Goal: Task Accomplishment & Management: Use online tool/utility

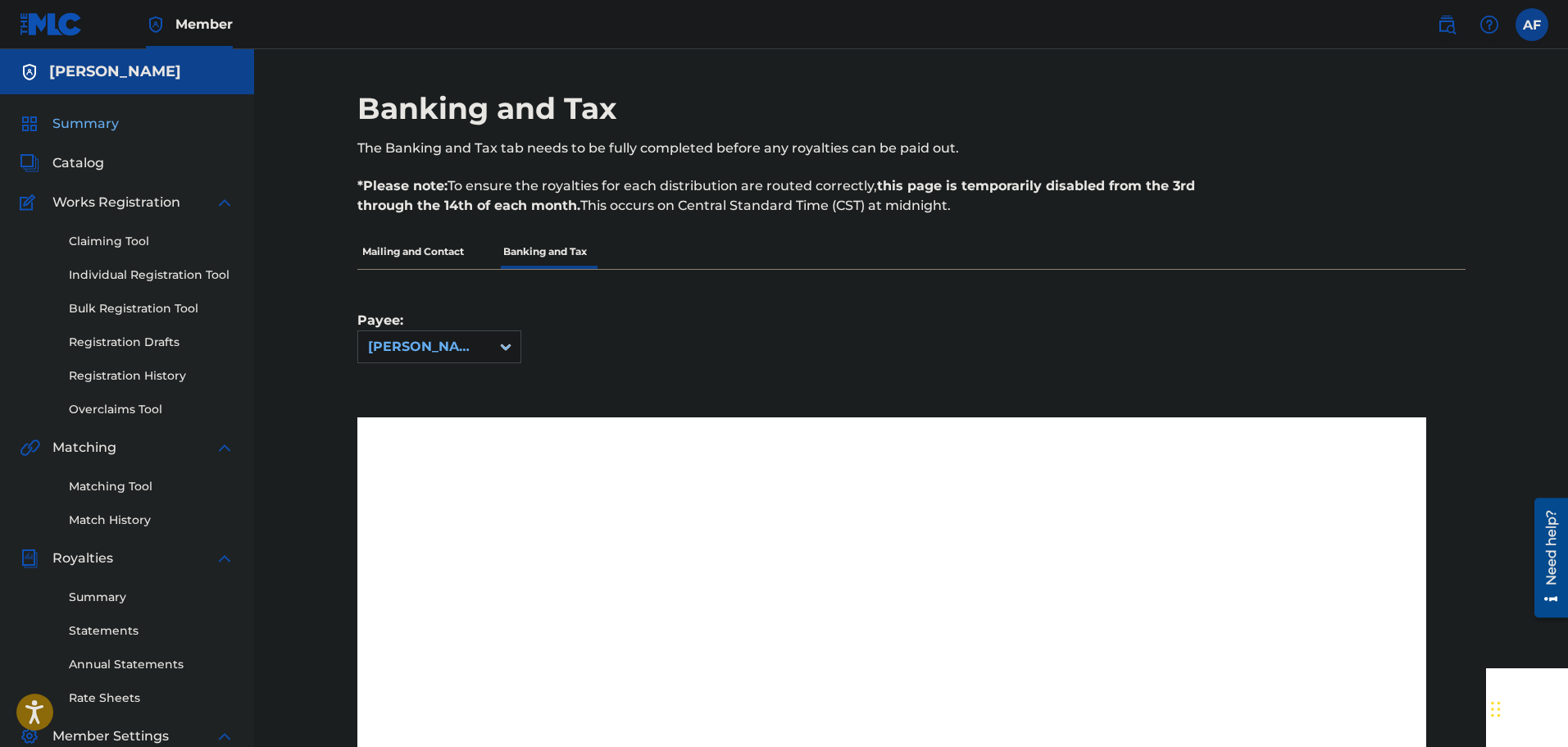
drag, startPoint x: 0, startPoint y: 0, endPoint x: 57, endPoint y: 124, distance: 136.5
click at [47, 131] on div "Summary Catalog Works Registration Claiming Tool Individual Registration Tool B…" at bounding box center [127, 516] width 254 height 843
click at [57, 123] on span "Summary" at bounding box center [85, 124] width 67 height 20
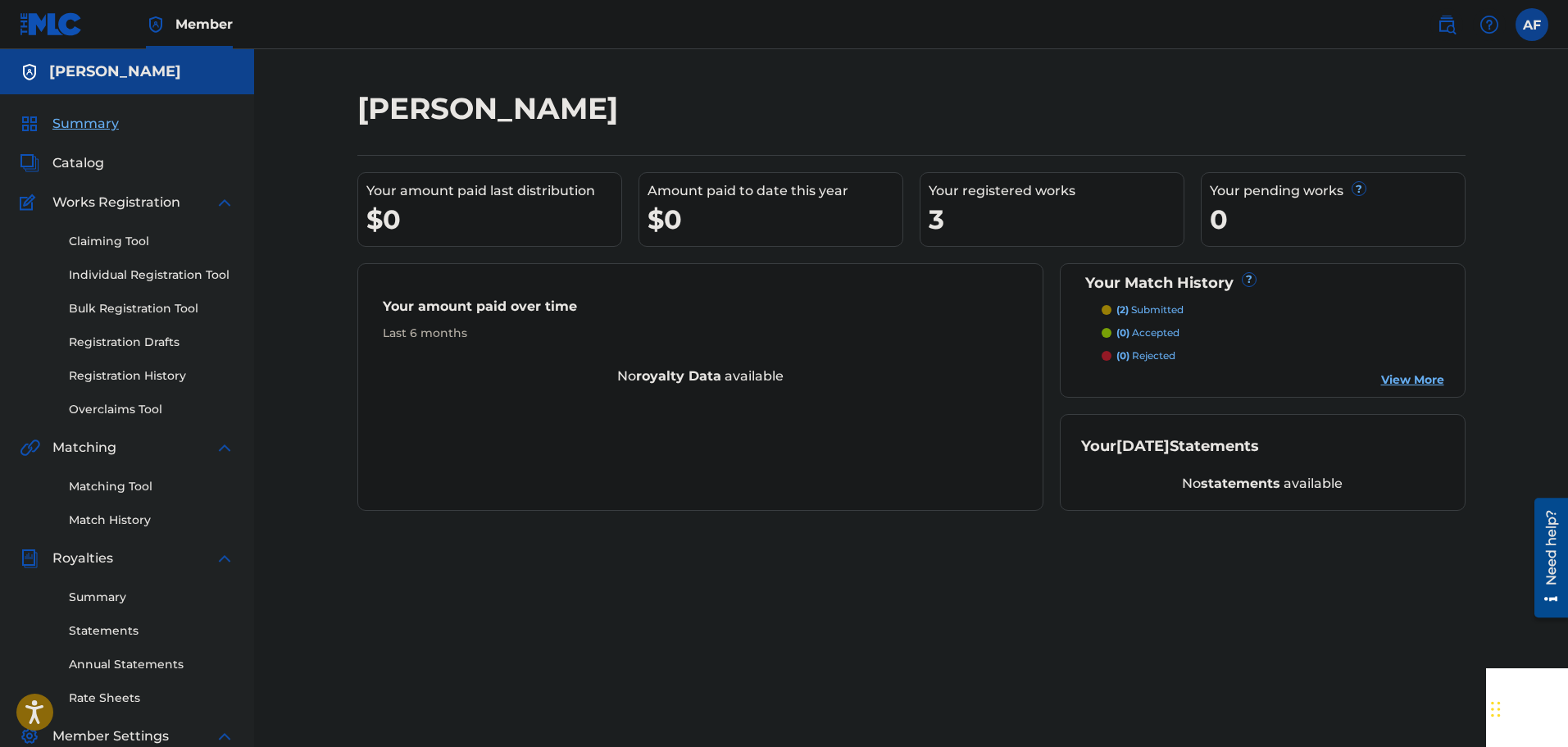
click at [1205, 461] on div "Your [DATE] Statements No statements available" at bounding box center [1263, 463] width 406 height 97
drag, startPoint x: 1190, startPoint y: 470, endPoint x: 1249, endPoint y: 477, distance: 59.4
click at [1249, 477] on div "Your [DATE] Statements No statements available" at bounding box center [1263, 463] width 406 height 97
click at [1268, 474] on div "No statements available" at bounding box center [1263, 483] width 363 height 20
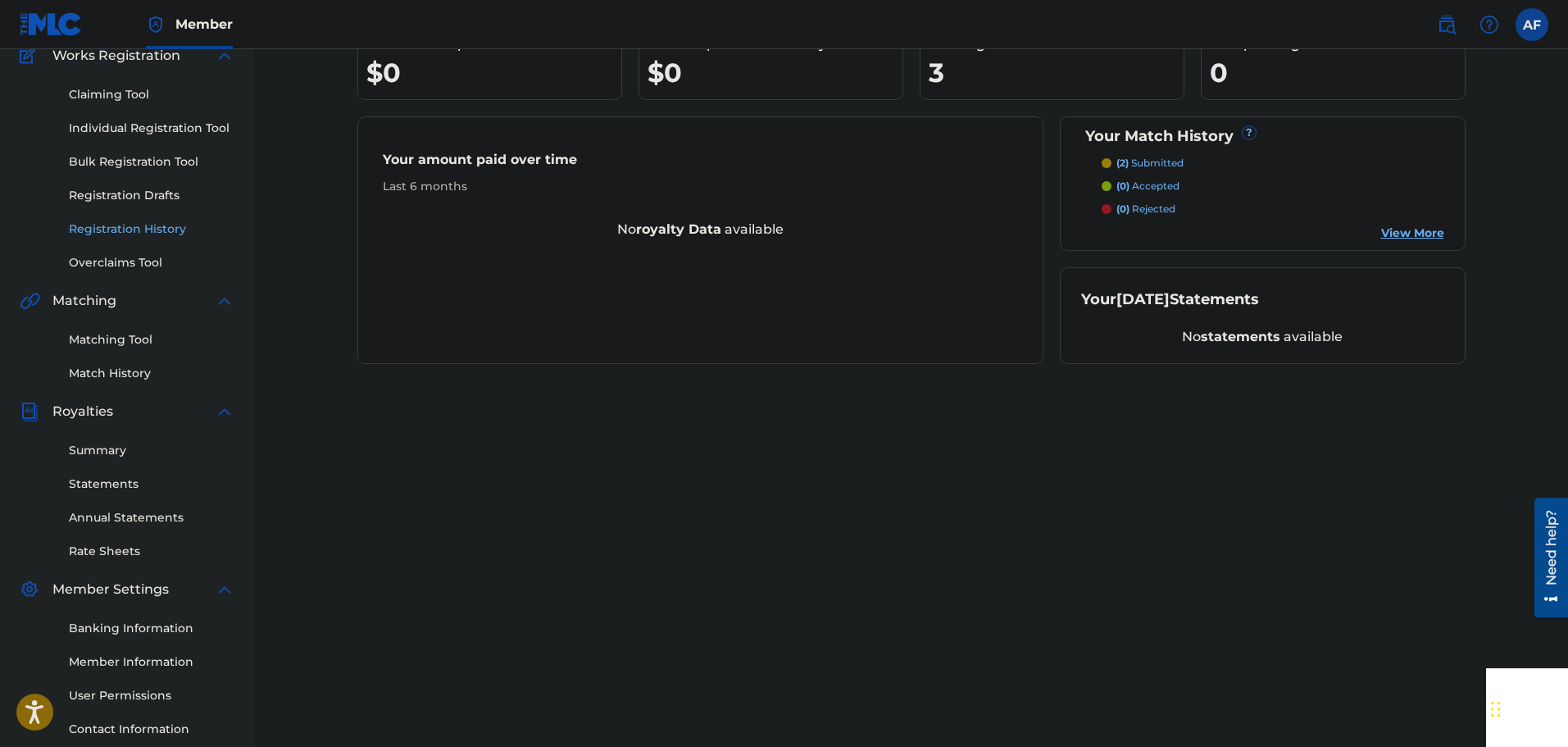
scroll to position [164, 0]
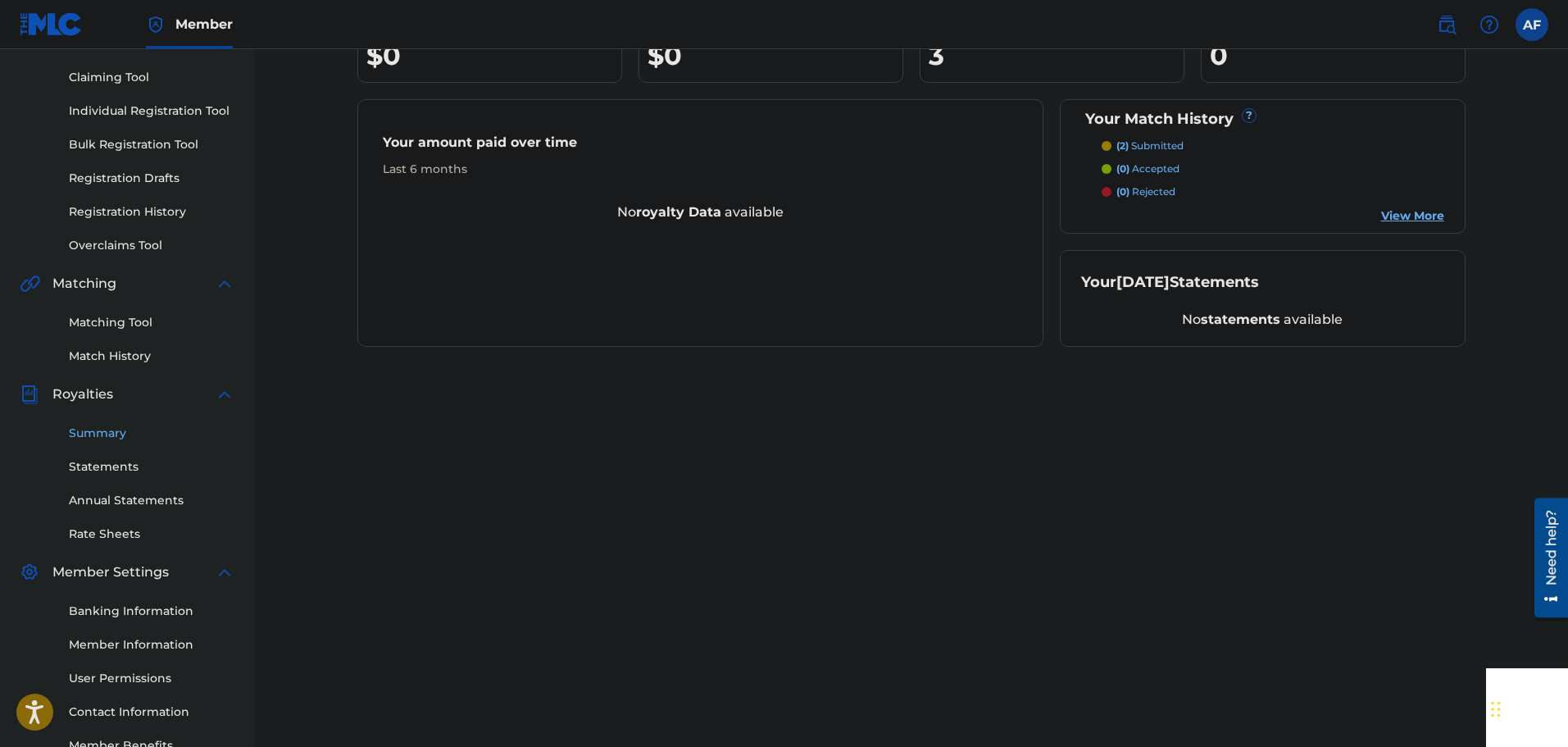
click at [118, 431] on link "Summary" at bounding box center [151, 433] width 165 height 17
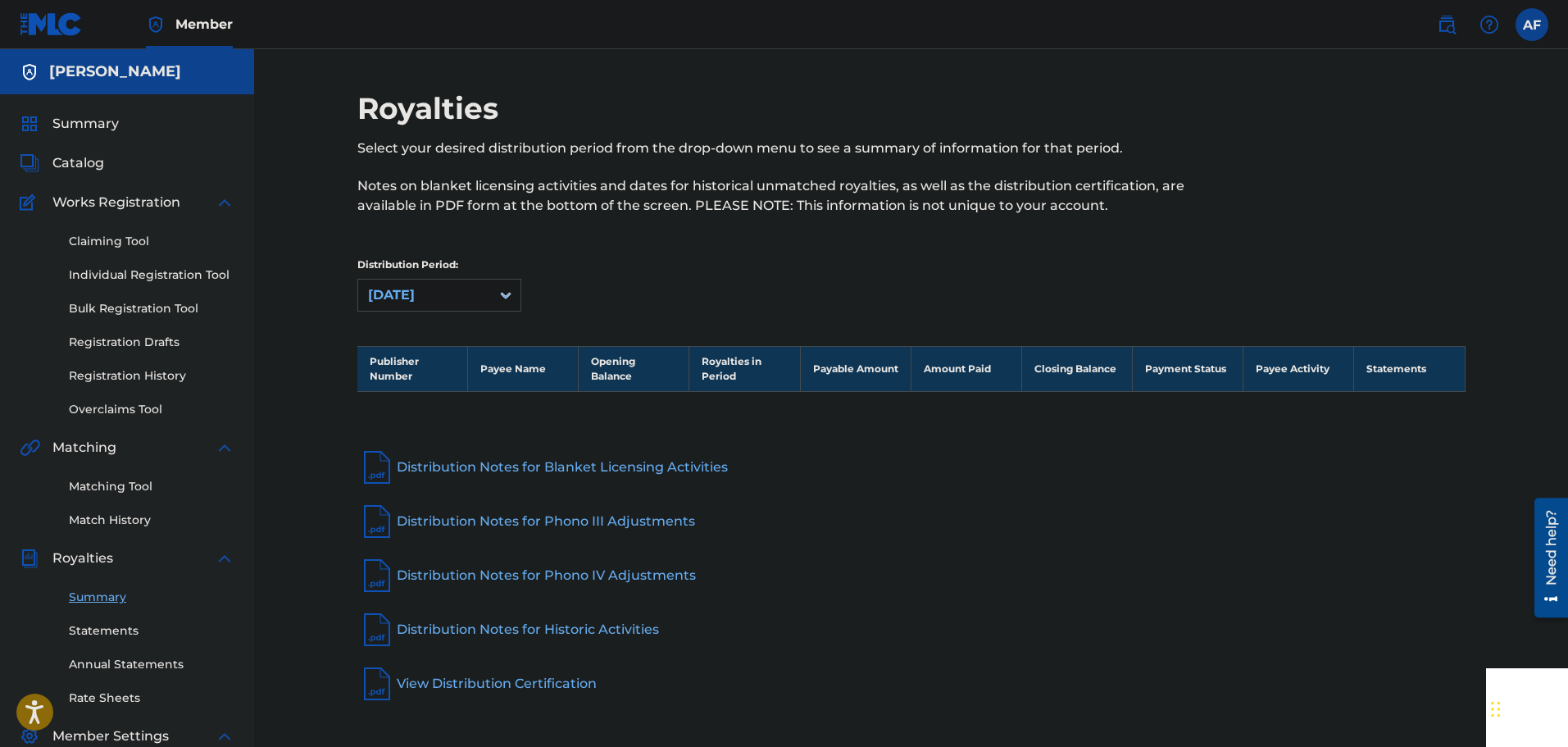
click at [482, 313] on div "Distribution Period: [DATE]" at bounding box center [911, 292] width 1108 height 69
click at [492, 290] on div at bounding box center [505, 295] width 30 height 30
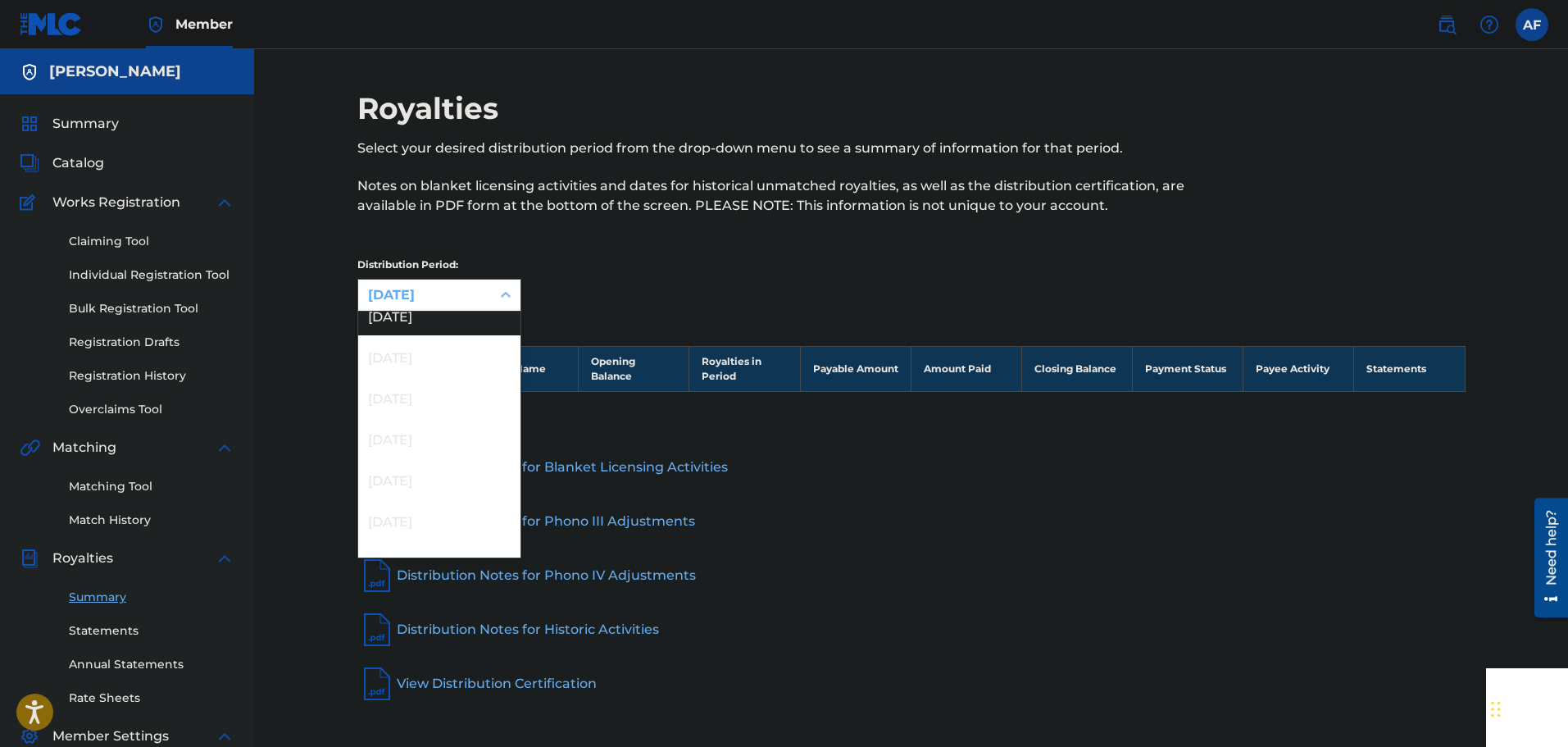
scroll to position [1066, 0]
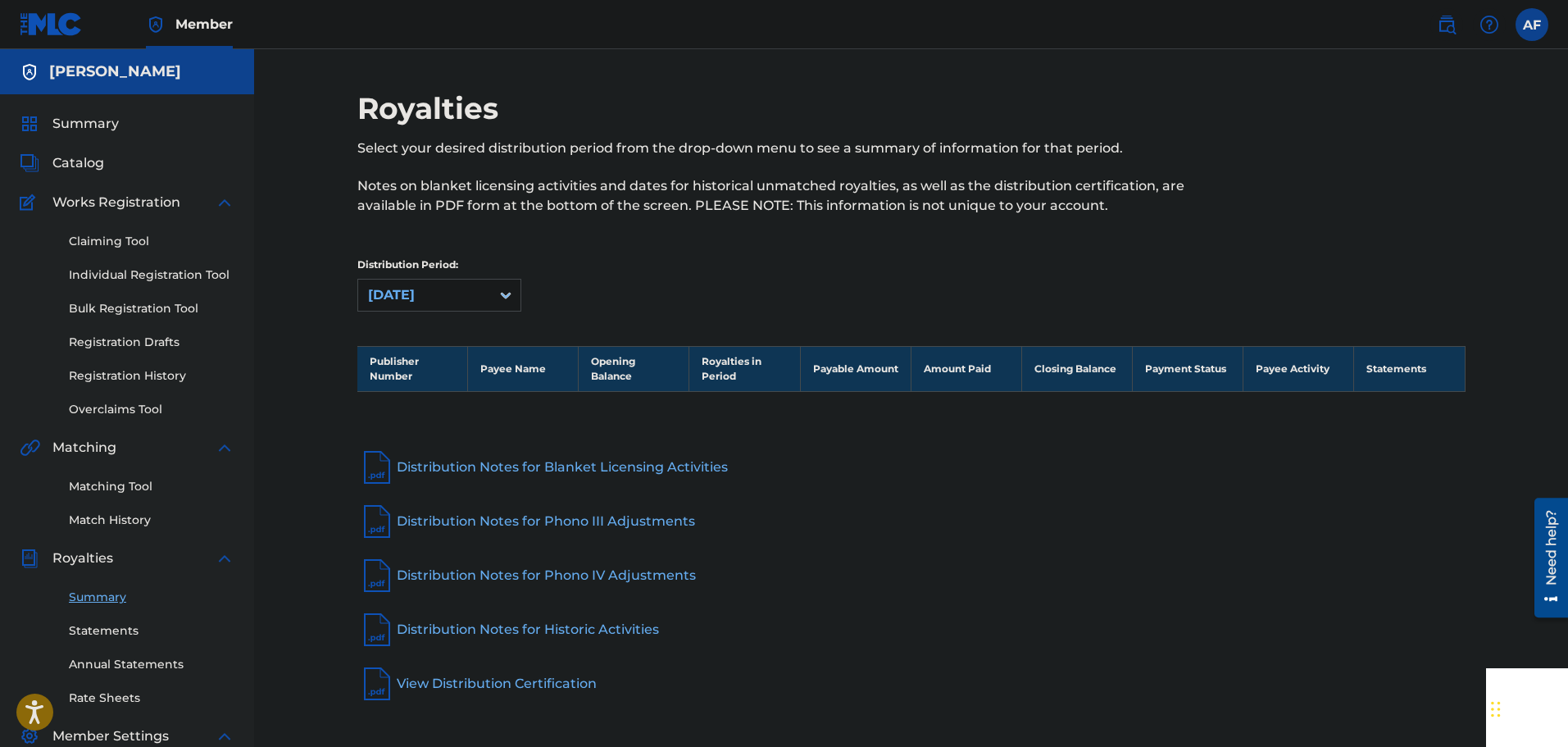
click at [804, 506] on link "Distribution Notes for Phono III Adjustments" at bounding box center [911, 521] width 1108 height 39
click at [81, 164] on span "Catalog" at bounding box center [78, 164] width 52 height 20
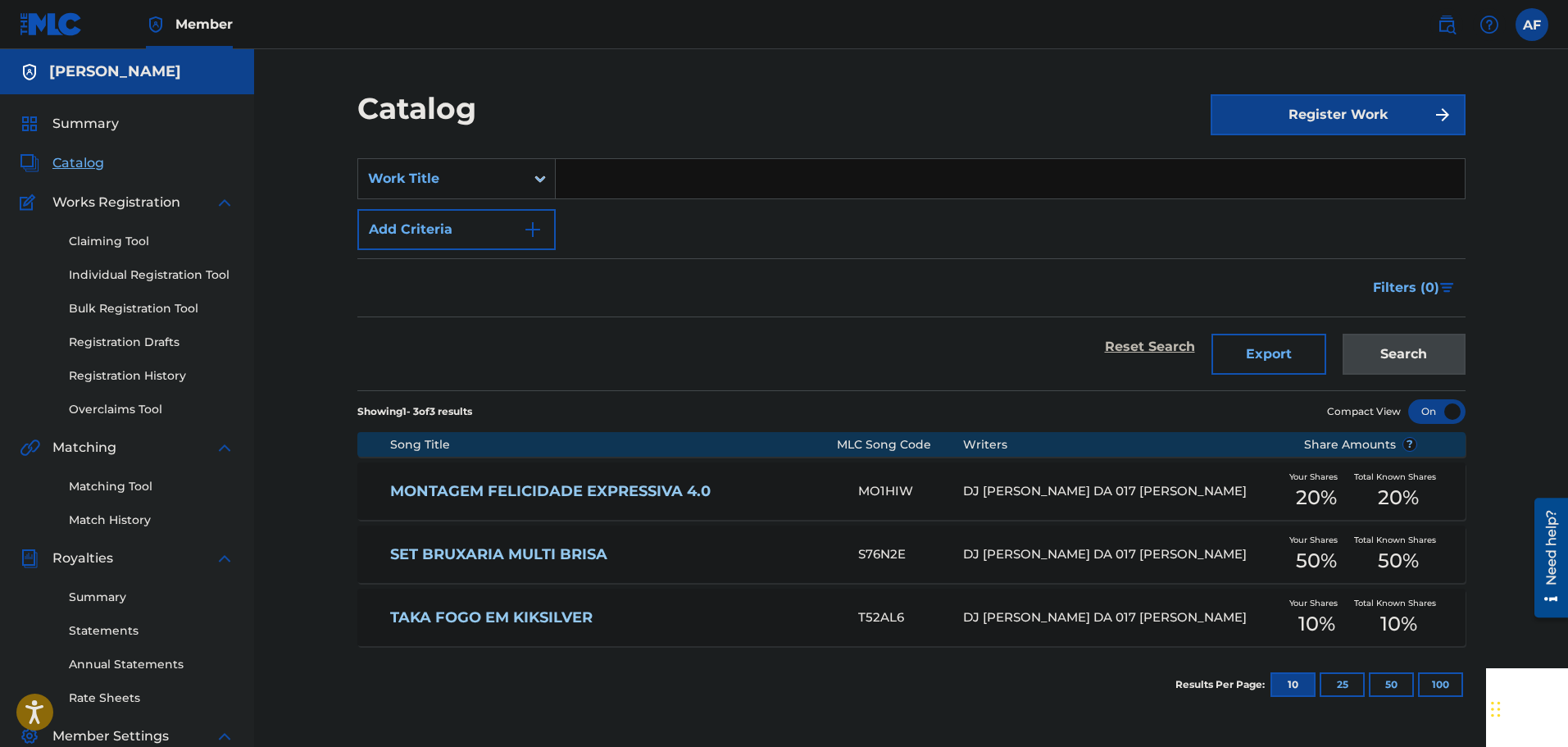
click at [83, 498] on div "Matching Tool Match History" at bounding box center [127, 493] width 214 height 71
click at [86, 494] on link "Matching Tool" at bounding box center [151, 486] width 165 height 17
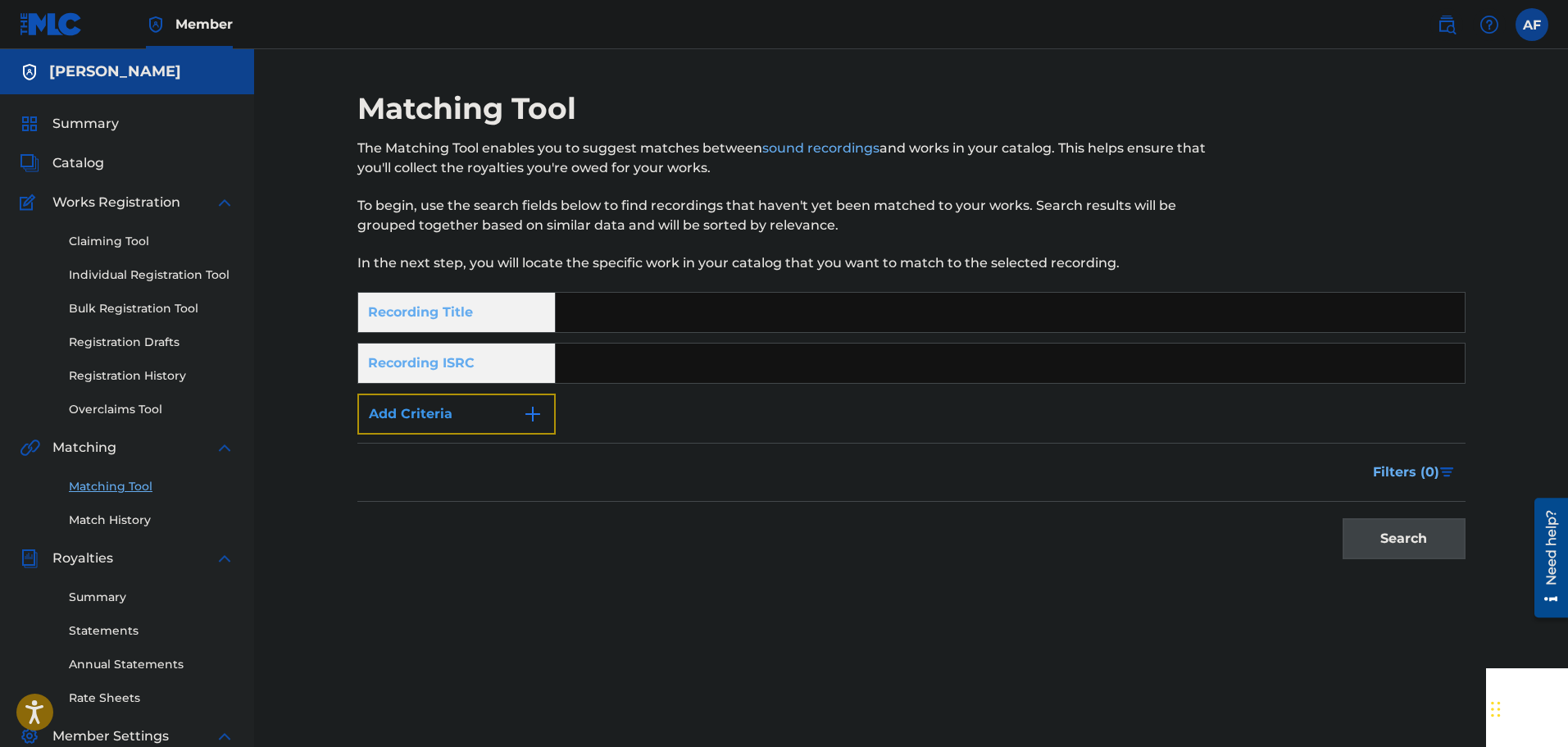
click at [432, 404] on button "Add Criteria" at bounding box center [456, 414] width 198 height 41
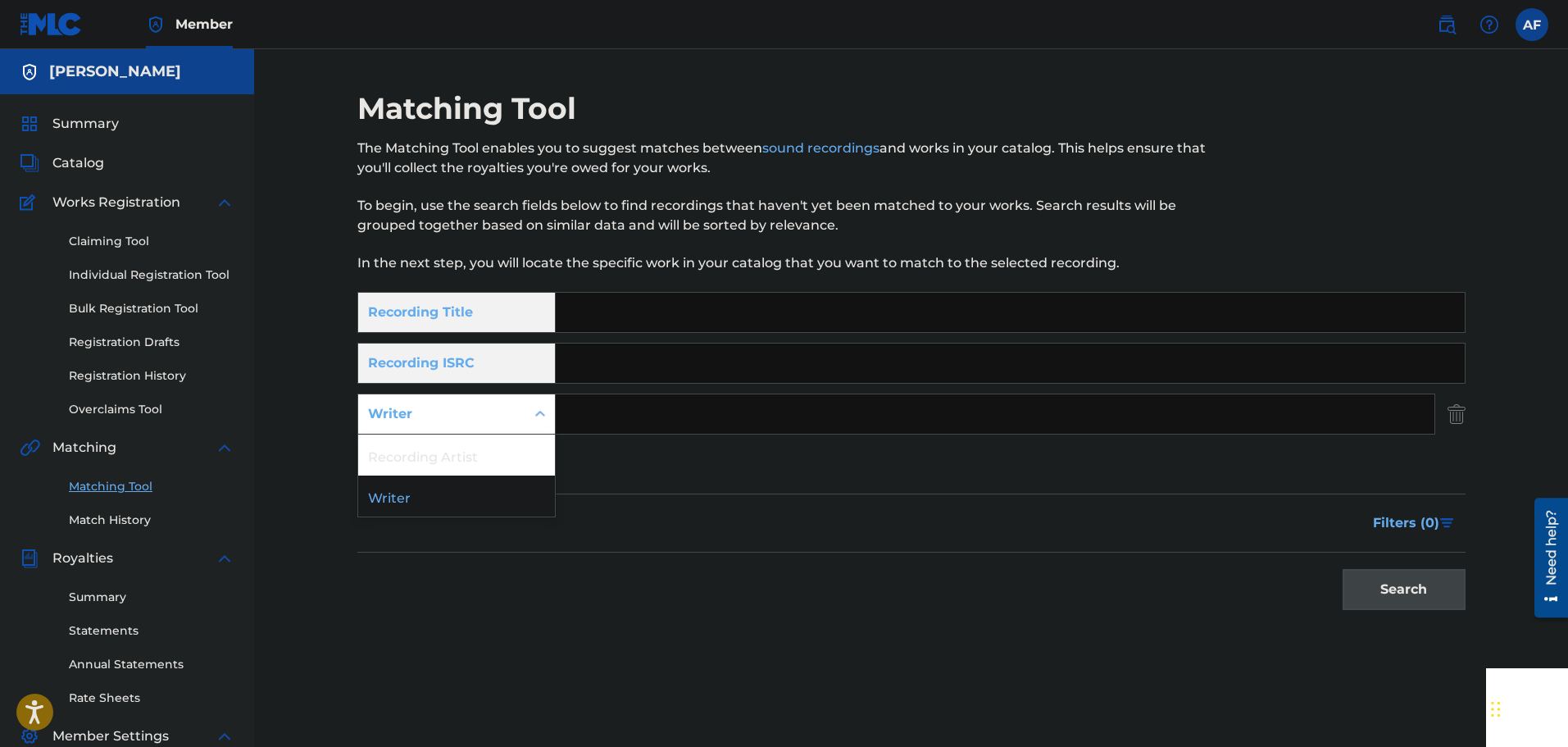
click at [432, 404] on div "Writer" at bounding box center [442, 414] width 148 height 20
click at [447, 463] on button "Add Criteria" at bounding box center [456, 465] width 198 height 41
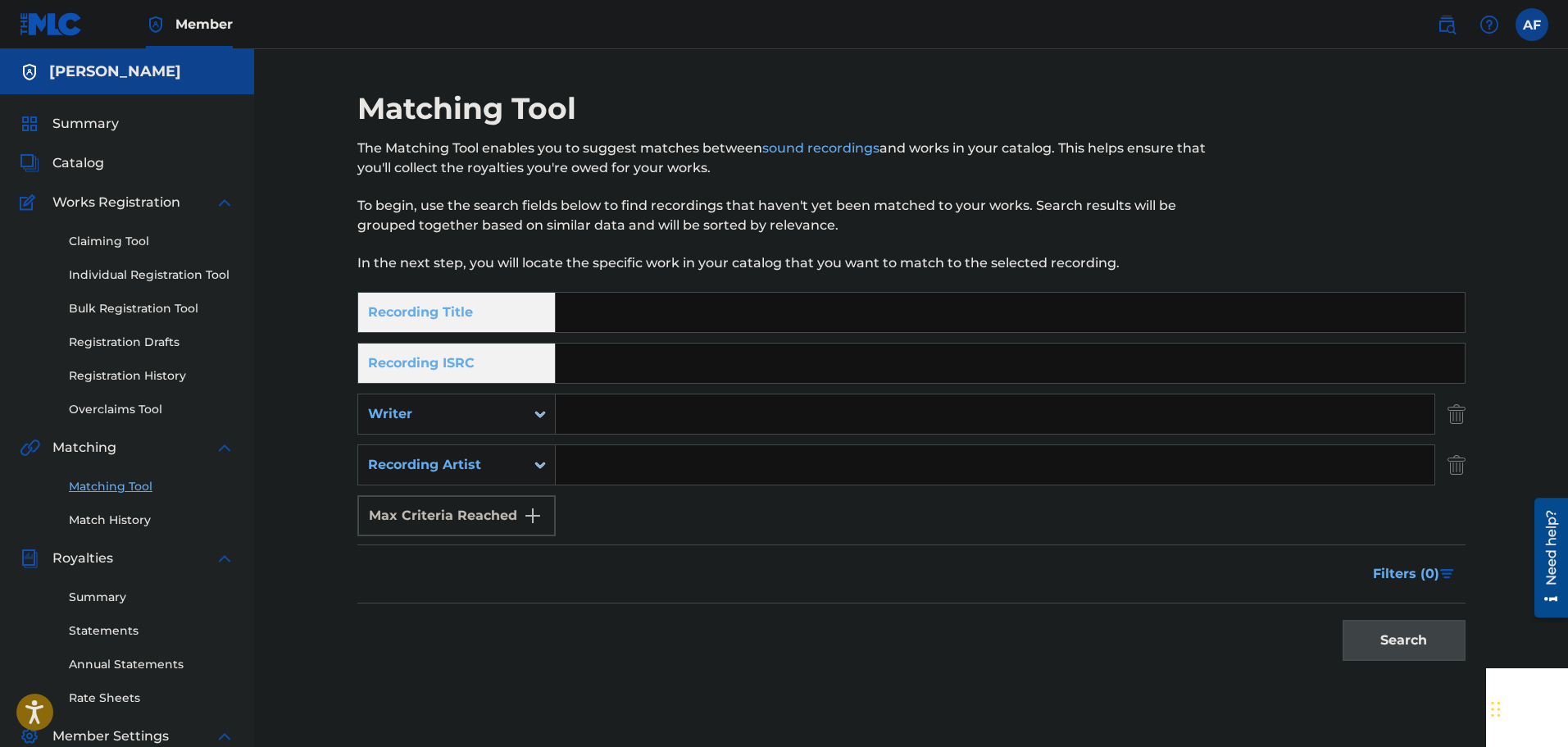
click at [464, 507] on div "Max Criteria Reached" at bounding box center [456, 515] width 198 height 41
click at [464, 509] on div "Max Criteria Reached" at bounding box center [456, 515] width 198 height 41
drag, startPoint x: 564, startPoint y: 490, endPoint x: 592, endPoint y: 467, distance: 36.2
click at [564, 488] on div "SearchWithCriteria1014537c-07c2-446f-8d4e-452695b2d4c3 Recording Title SearchWi…" at bounding box center [911, 413] width 1108 height 244
click at [598, 465] on input "Search Form" at bounding box center [994, 465] width 879 height 39
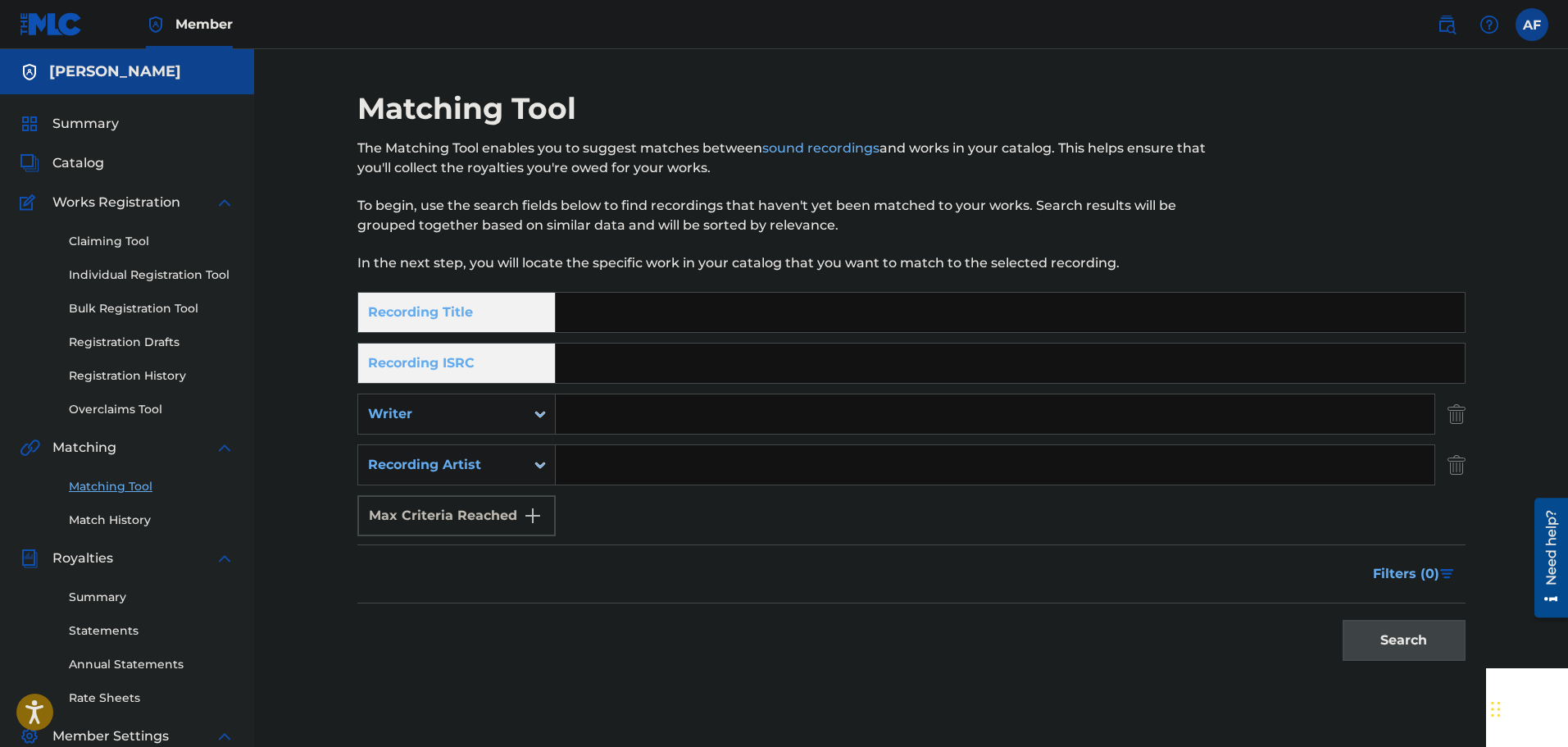
click at [627, 459] on input "Search Form" at bounding box center [994, 465] width 879 height 39
type input "dj [PERSON_NAME] da 017"
click at [1343, 620] on button "Search" at bounding box center [1404, 640] width 123 height 41
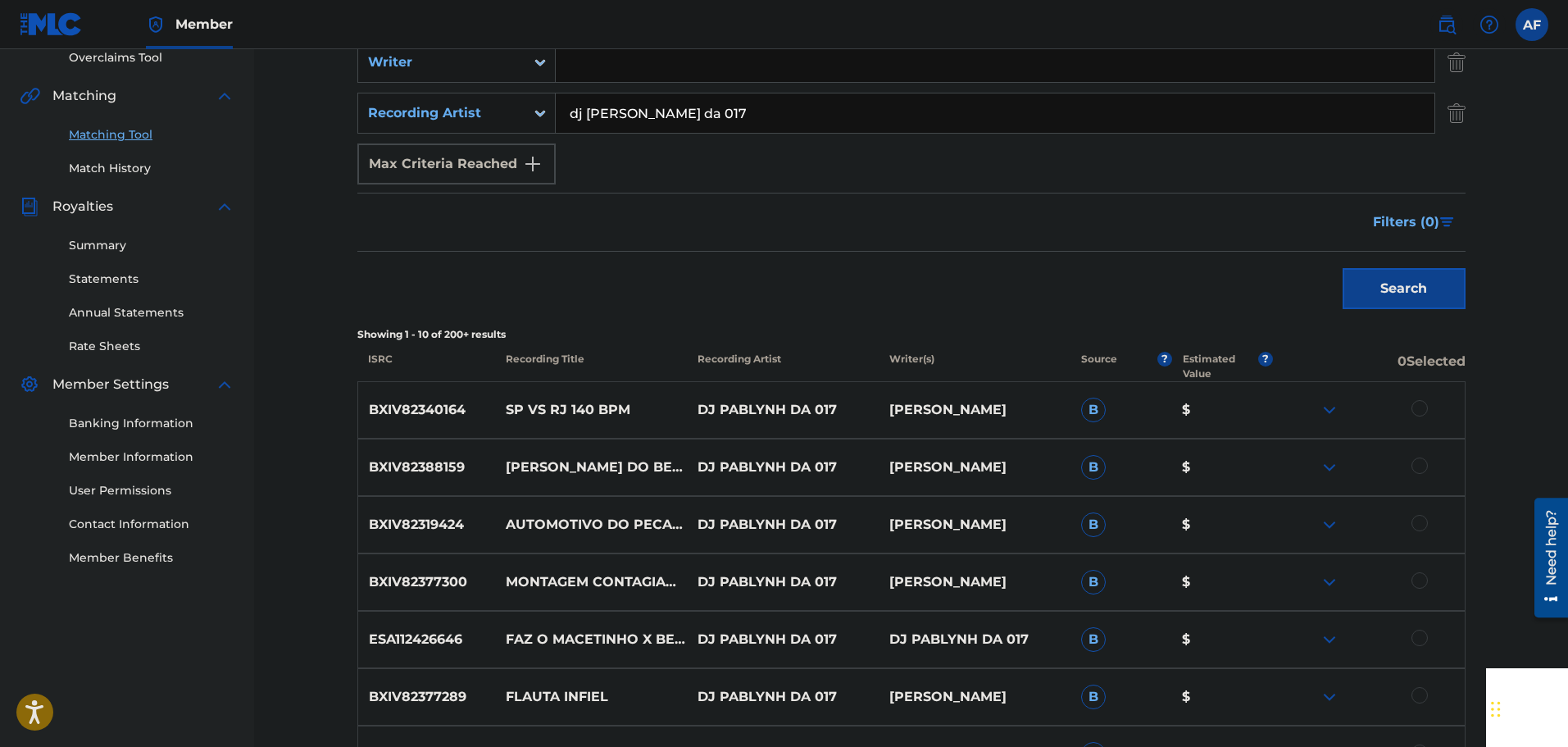
scroll to position [434, 0]
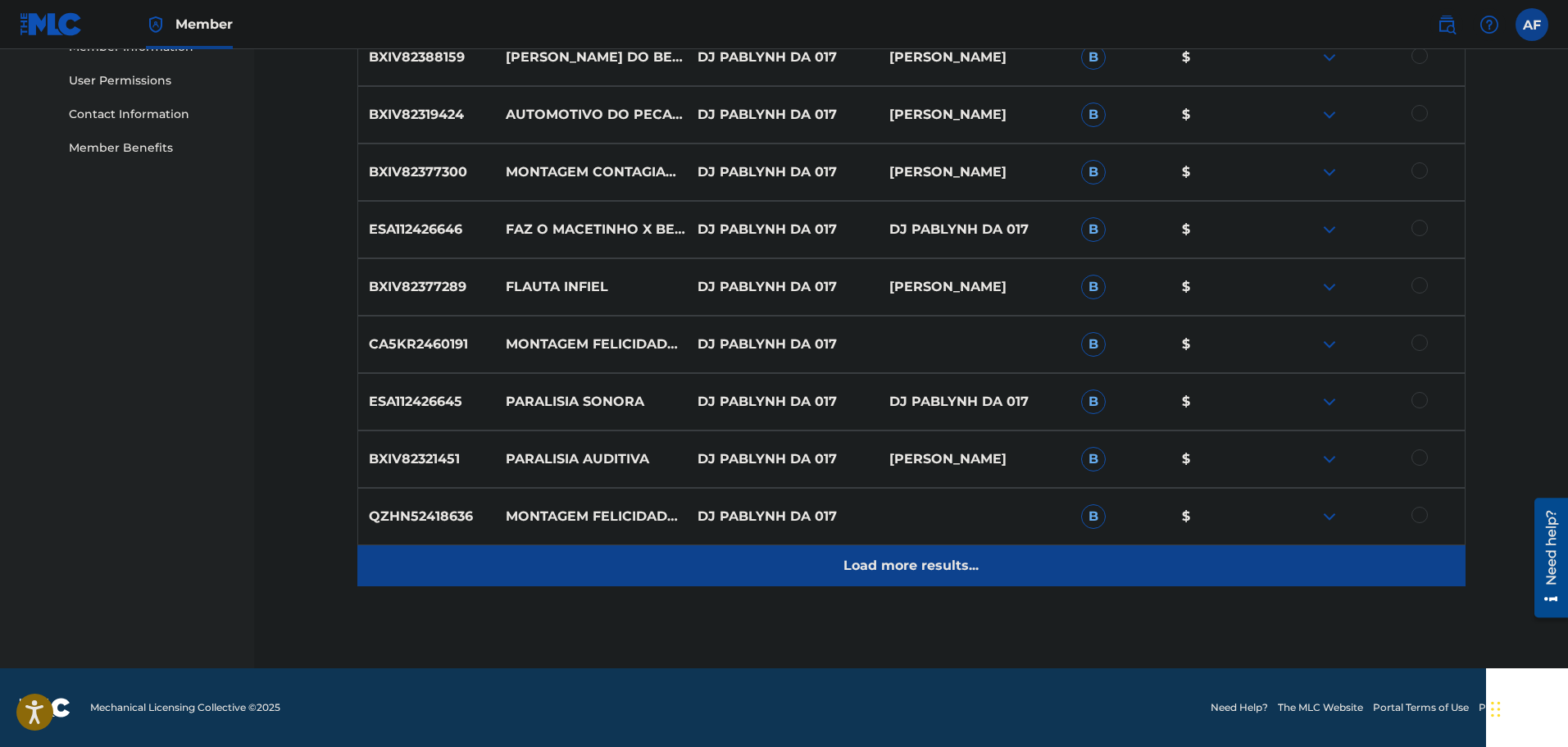
click at [823, 558] on div "Load more results..." at bounding box center [911, 565] width 1108 height 41
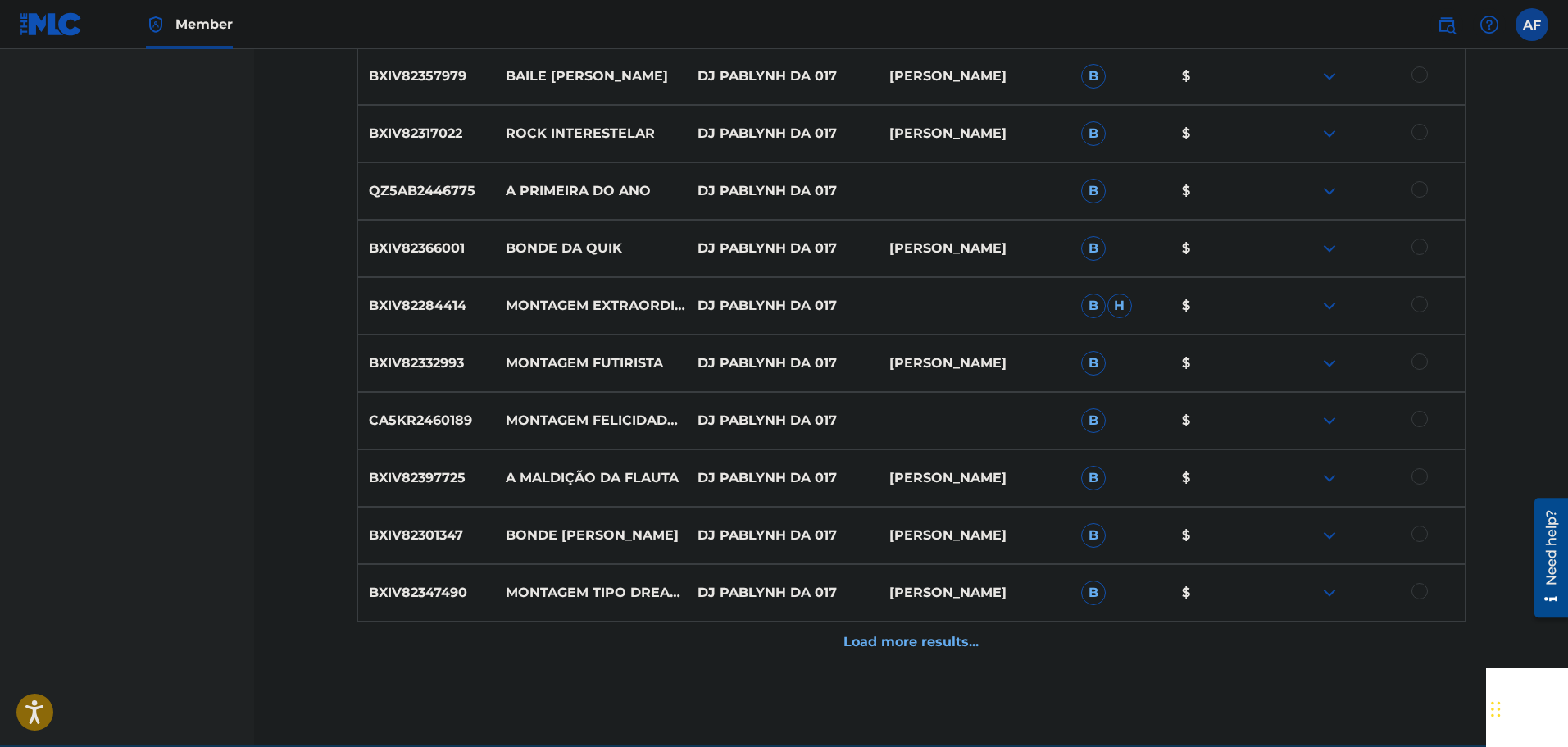
scroll to position [1335, 0]
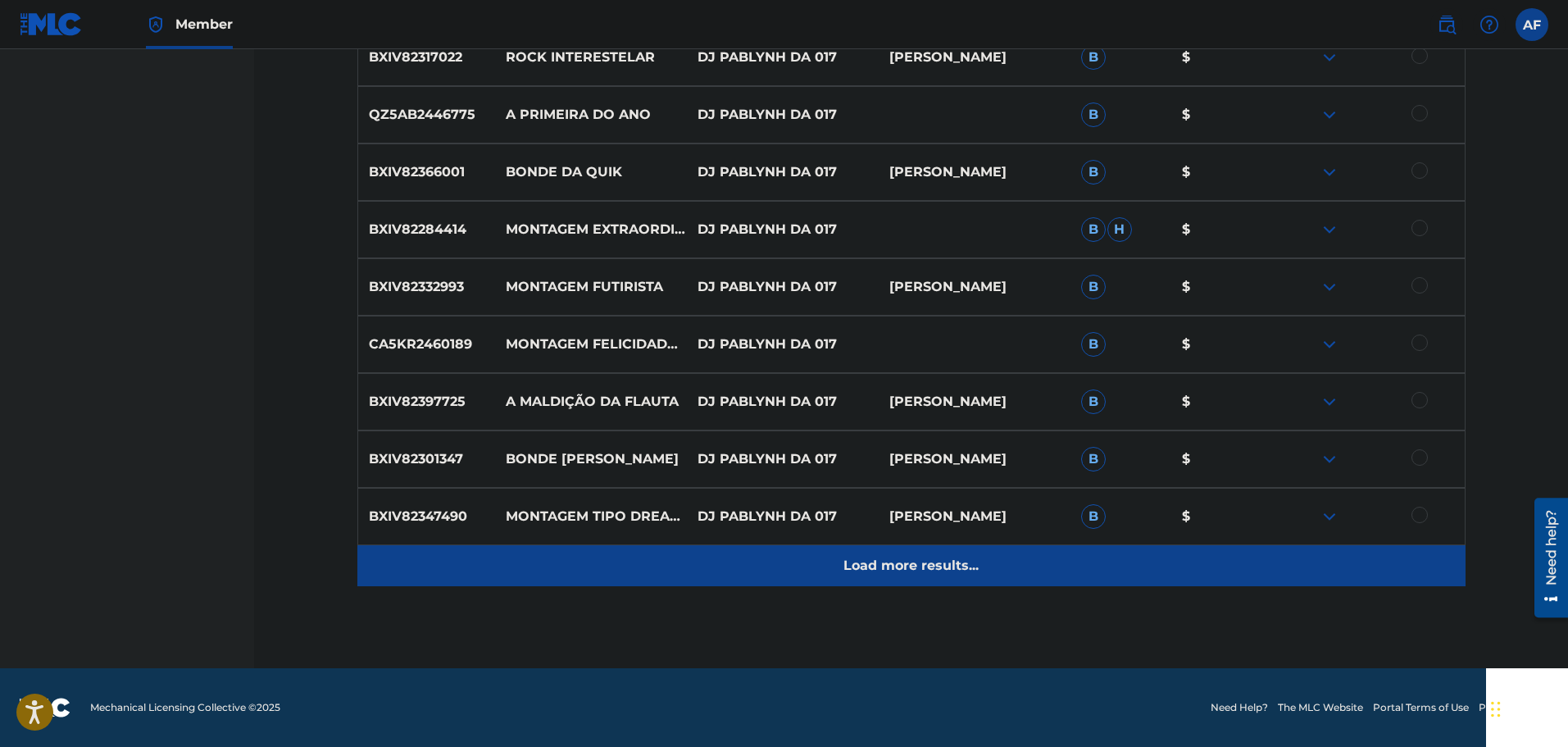
click at [847, 576] on div "Load more results..." at bounding box center [911, 565] width 1108 height 41
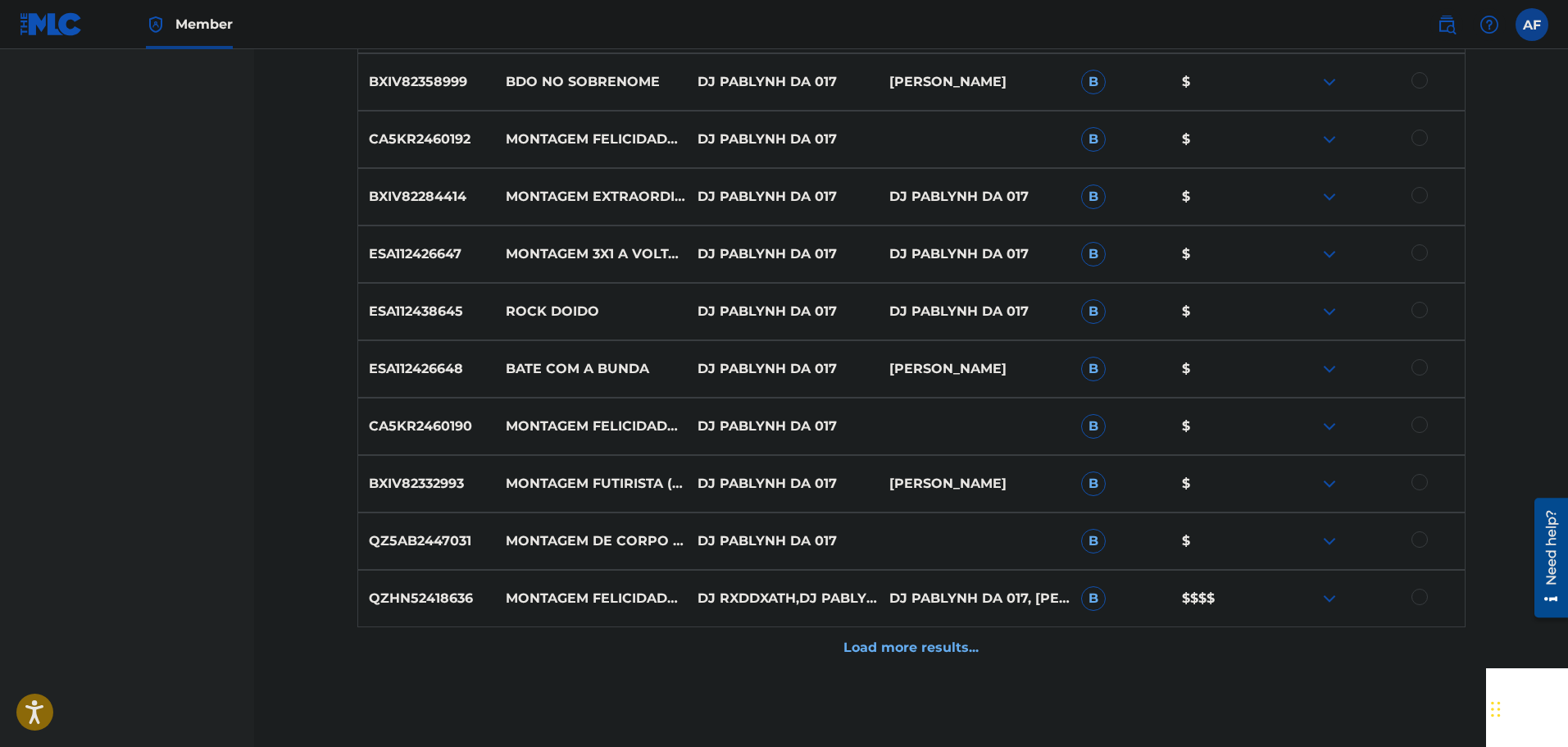
scroll to position [1745, 0]
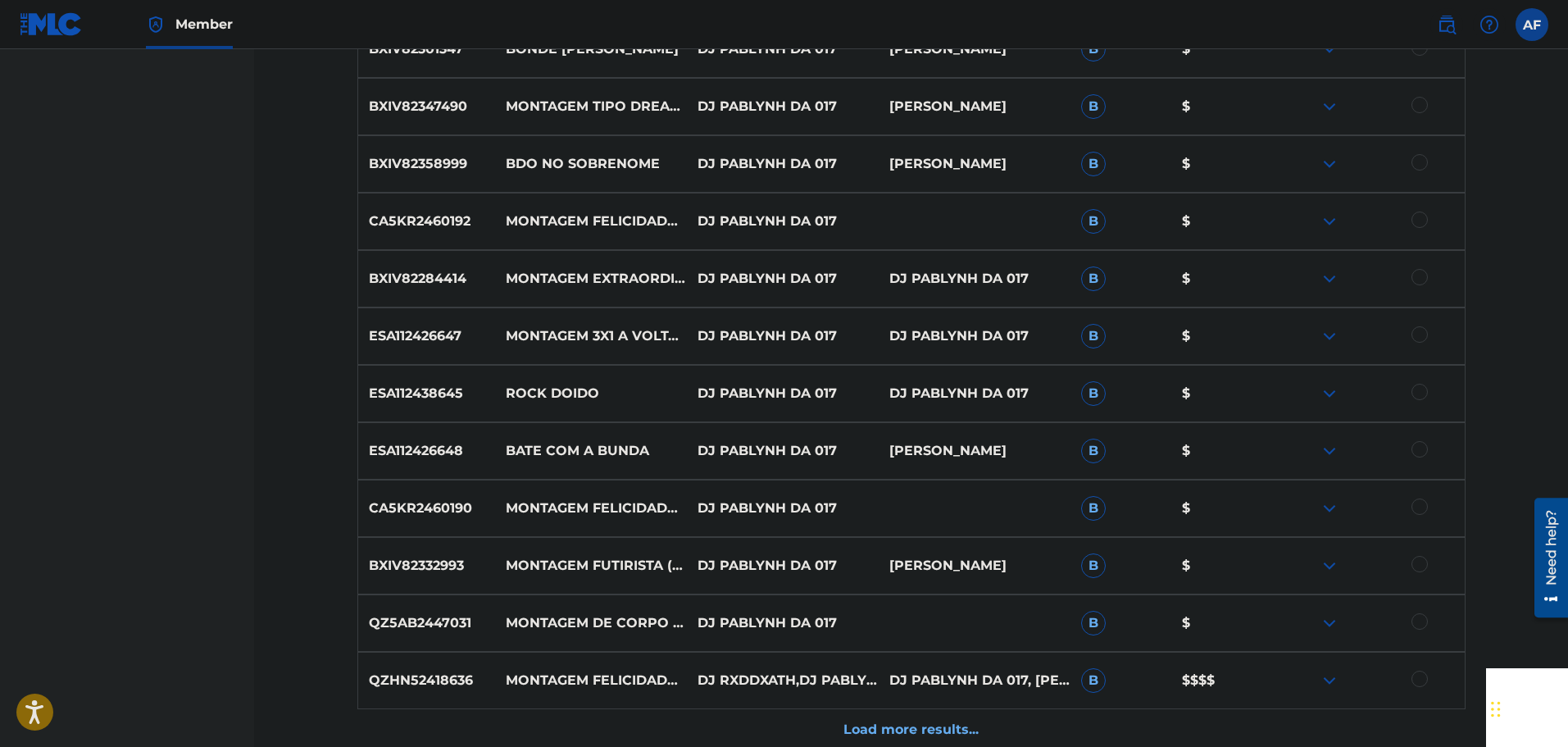
drag, startPoint x: 1341, startPoint y: 150, endPoint x: 1337, endPoint y: 158, distance: 8.9
click at [1341, 154] on div "BXIV82358999 BDO NO SOBRENOME DJ [PERSON_NAME] DA 017 [PERSON_NAME] B $" at bounding box center [911, 164] width 1108 height 58
click at [1337, 159] on img at bounding box center [1330, 164] width 20 height 20
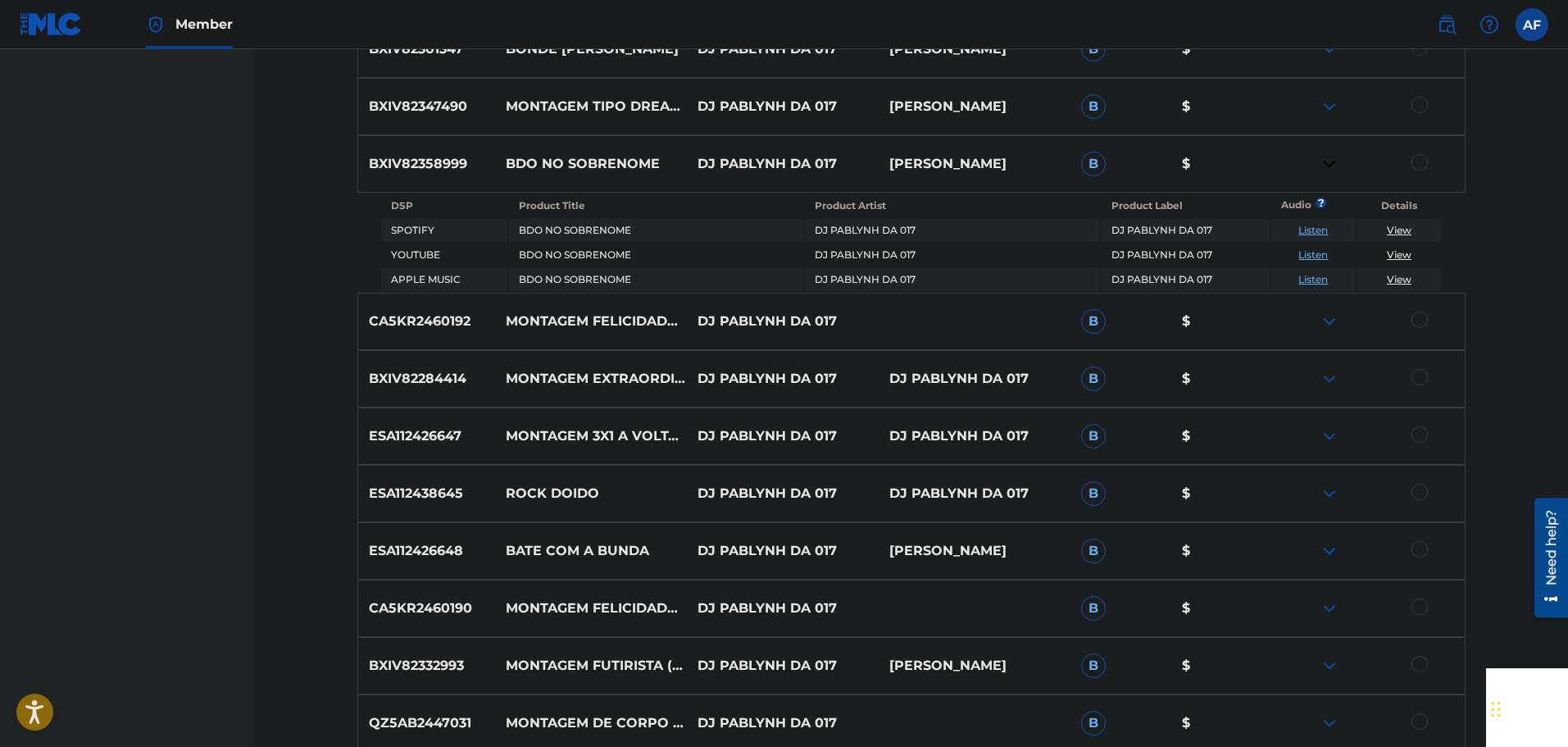
click at [1337, 159] on img at bounding box center [1330, 164] width 20 height 20
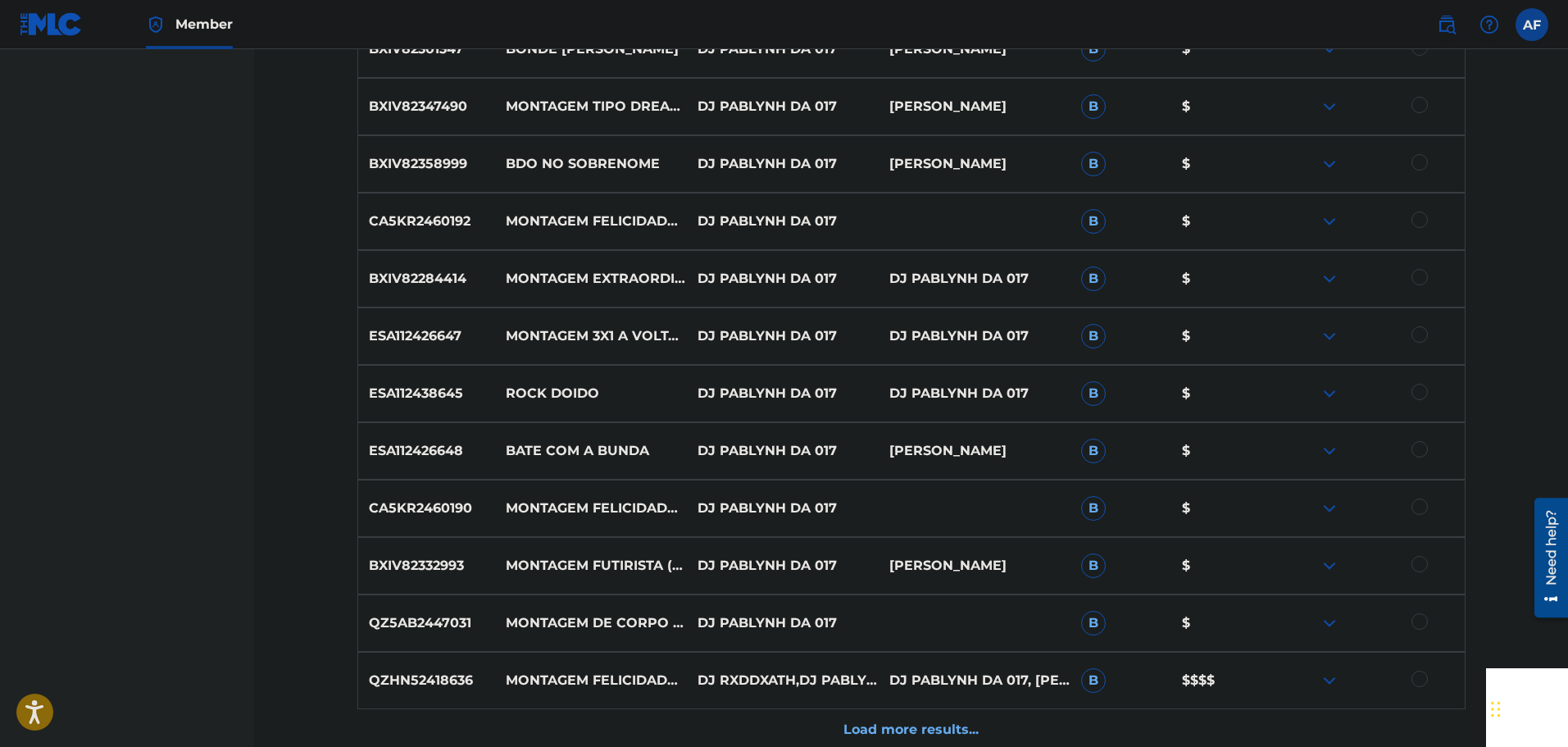
click at [1337, 159] on img at bounding box center [1330, 164] width 20 height 20
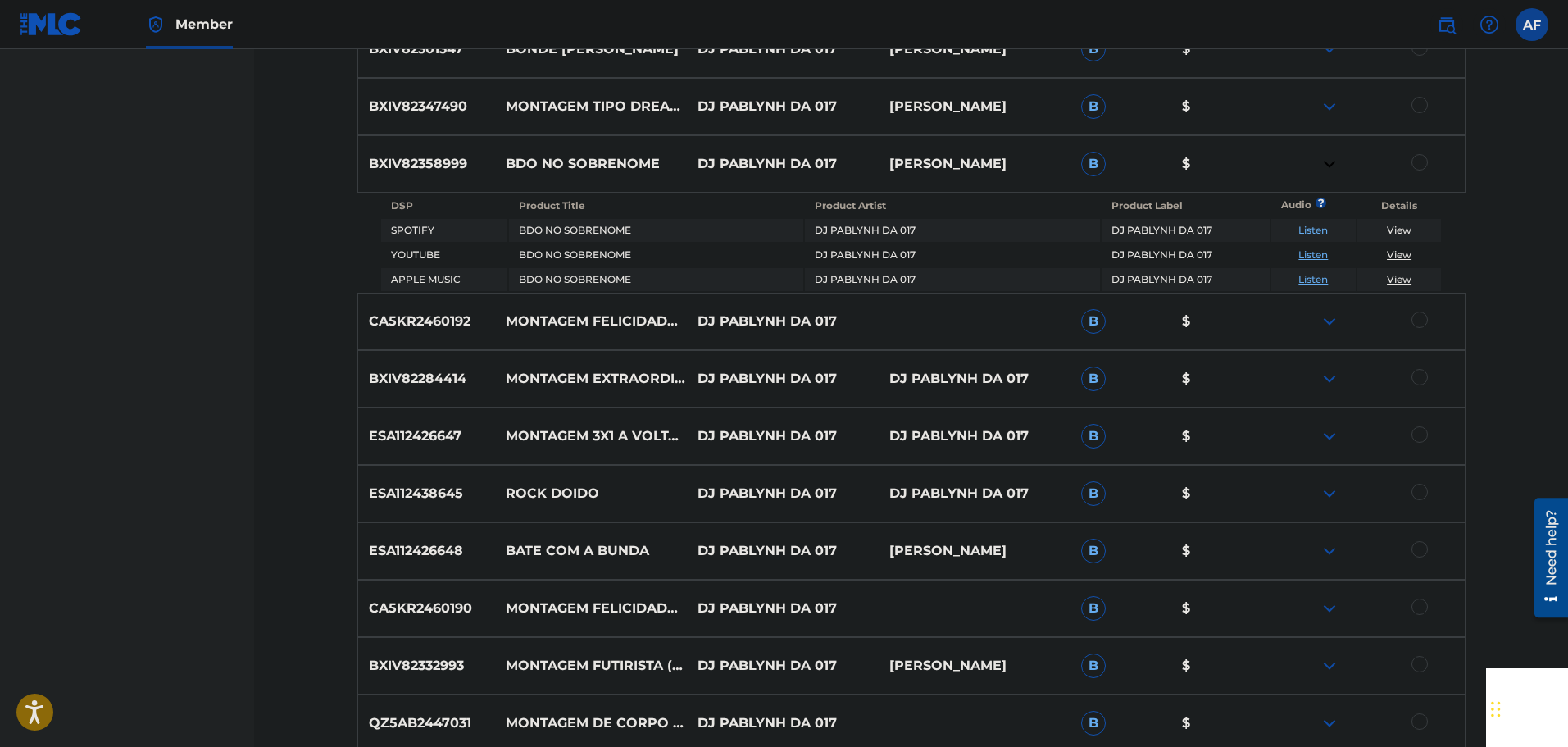
click at [1322, 163] on img at bounding box center [1330, 164] width 20 height 20
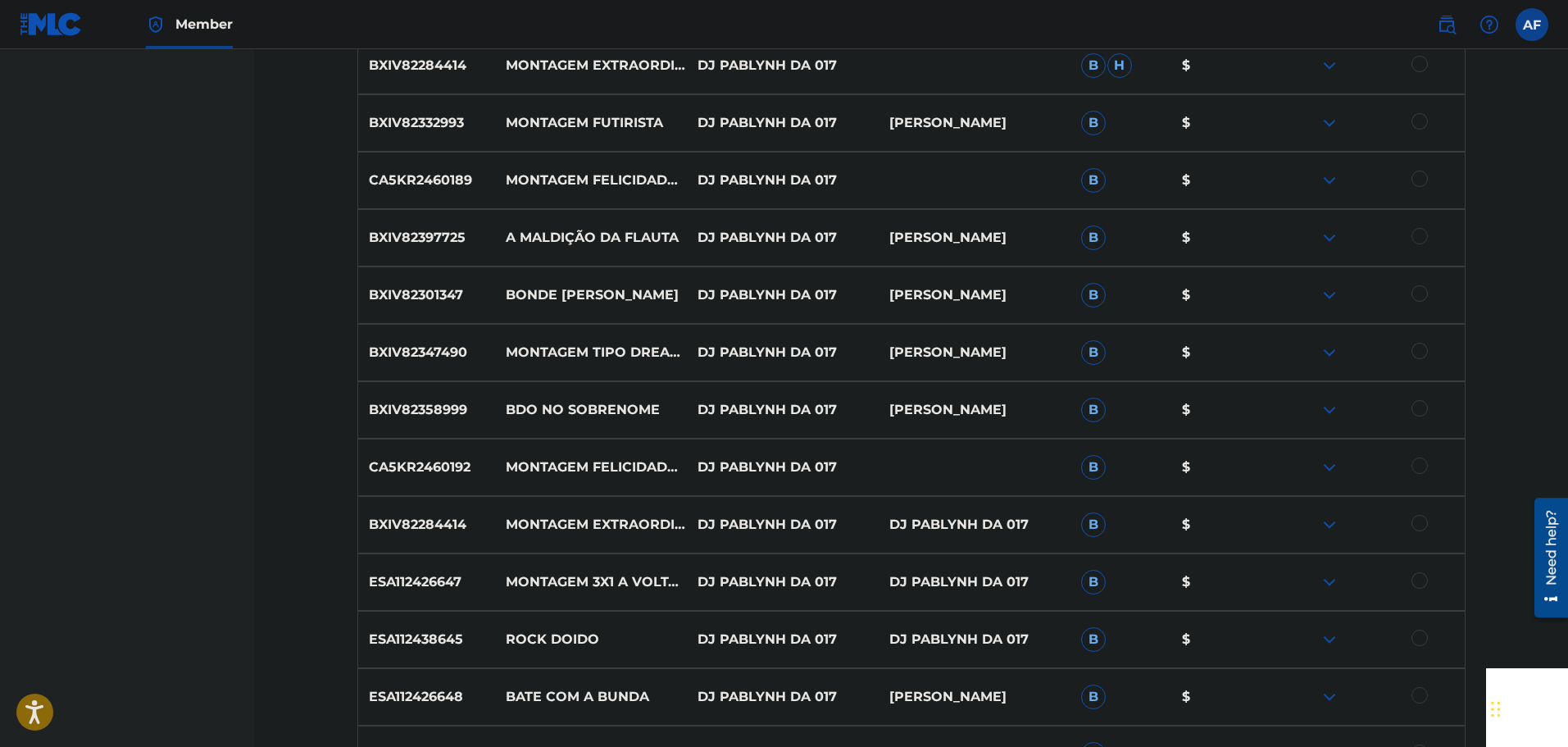
scroll to position [1581, 0]
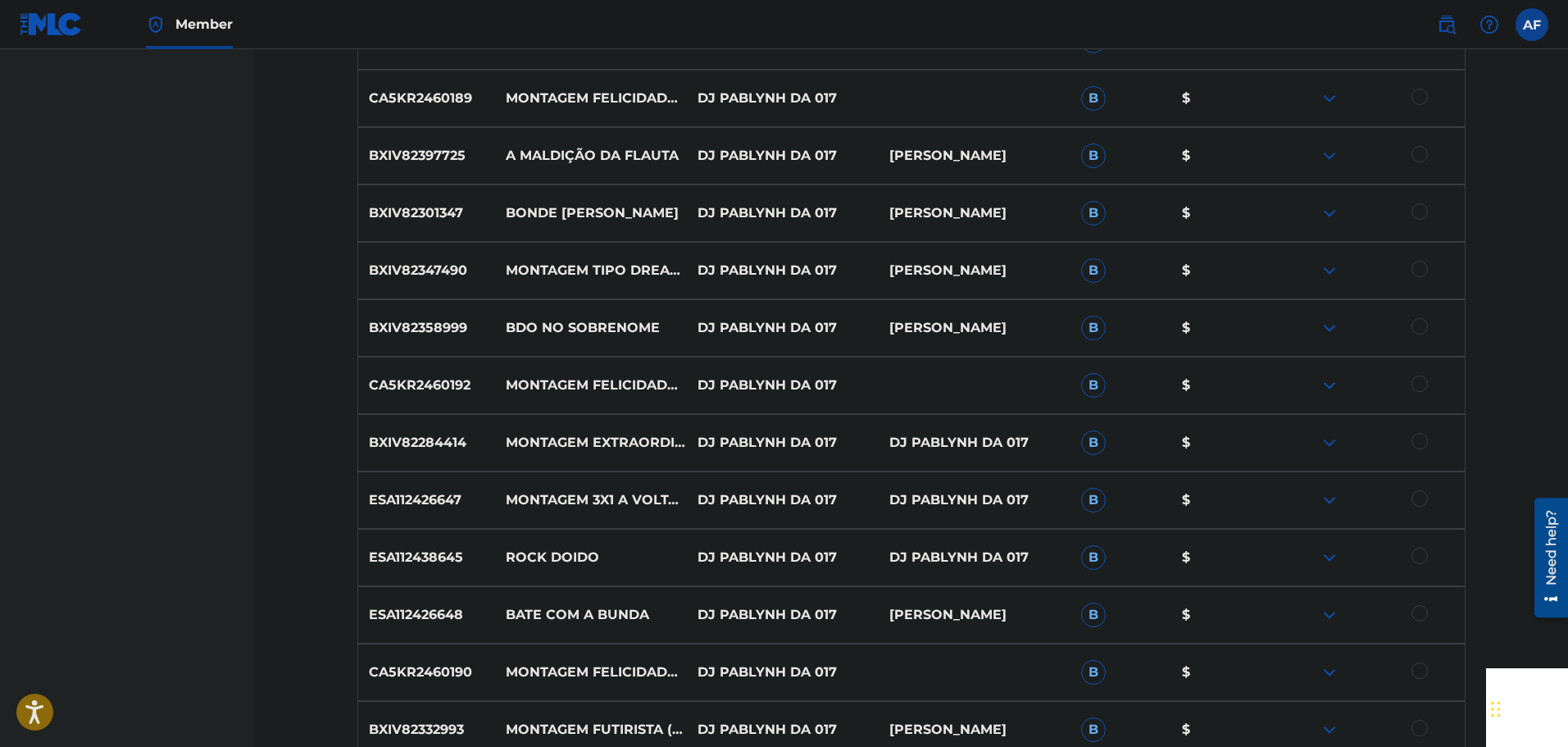
drag, startPoint x: 1400, startPoint y: 328, endPoint x: 1410, endPoint y: 322, distance: 11.7
click at [1400, 327] on div at bounding box center [1368, 328] width 191 height 20
click at [1418, 322] on div at bounding box center [1419, 326] width 16 height 16
click at [1178, 609] on button "Match 1 Group" at bounding box center [1152, 613] width 181 height 41
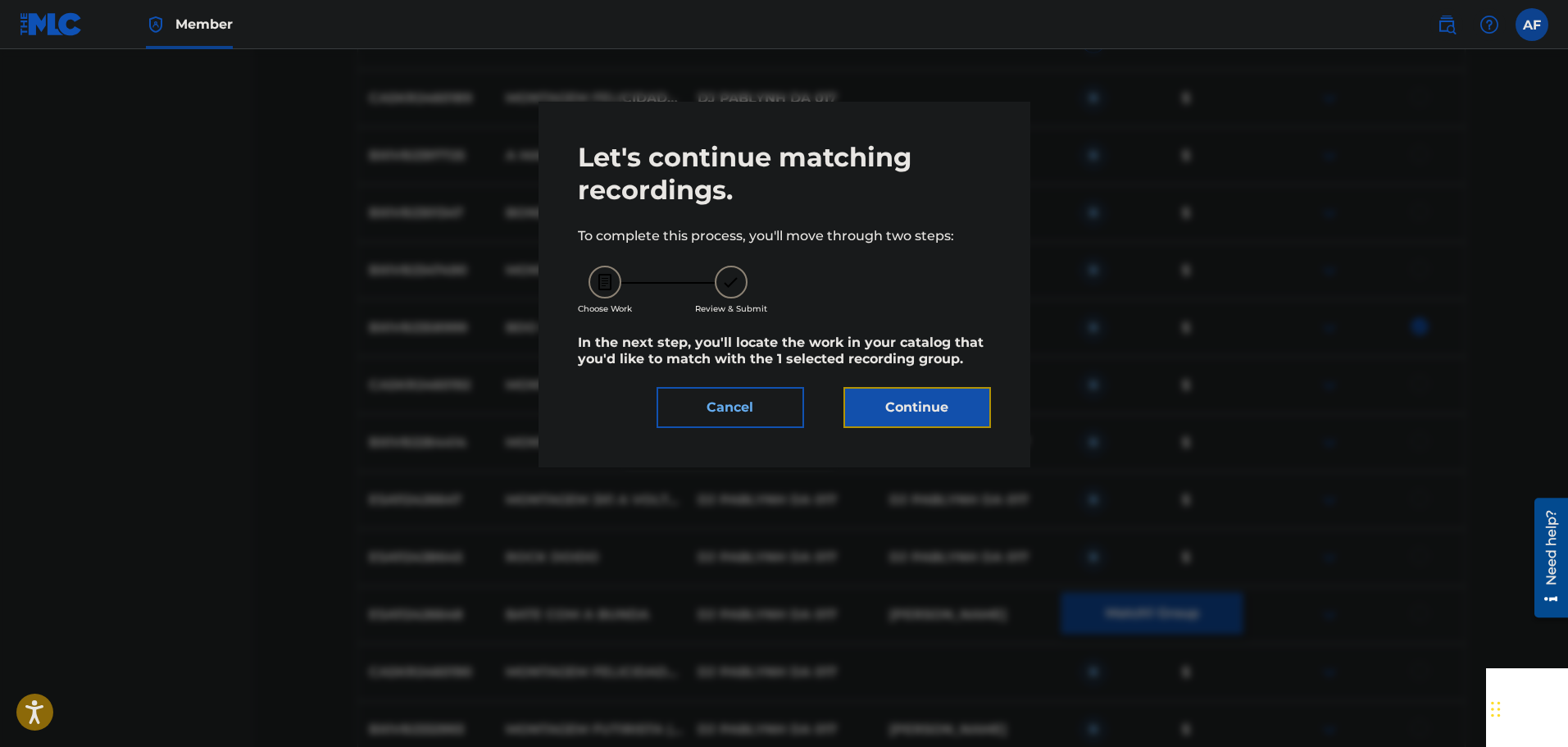
click at [923, 398] on button "Continue" at bounding box center [917, 408] width 148 height 41
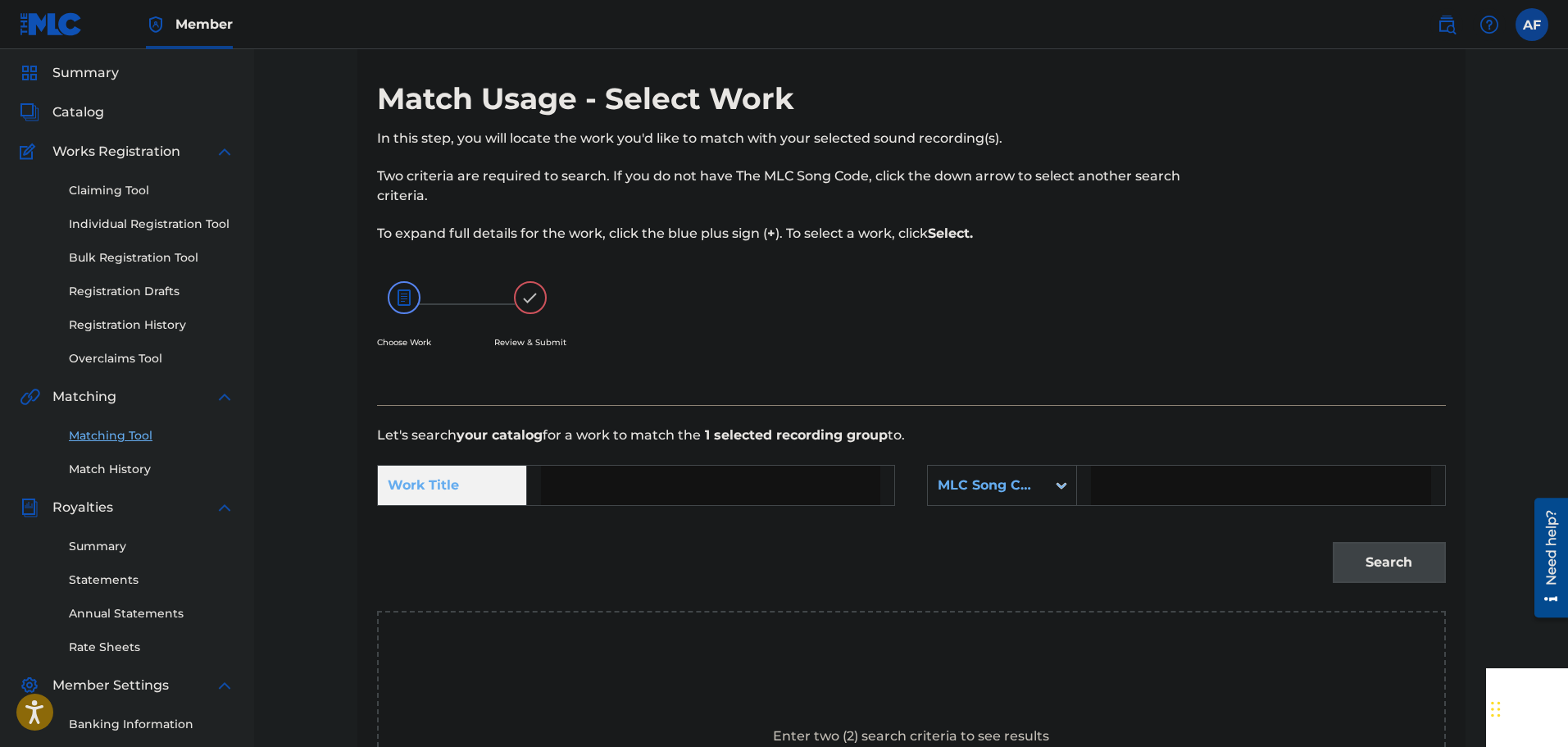
scroll to position [0, 0]
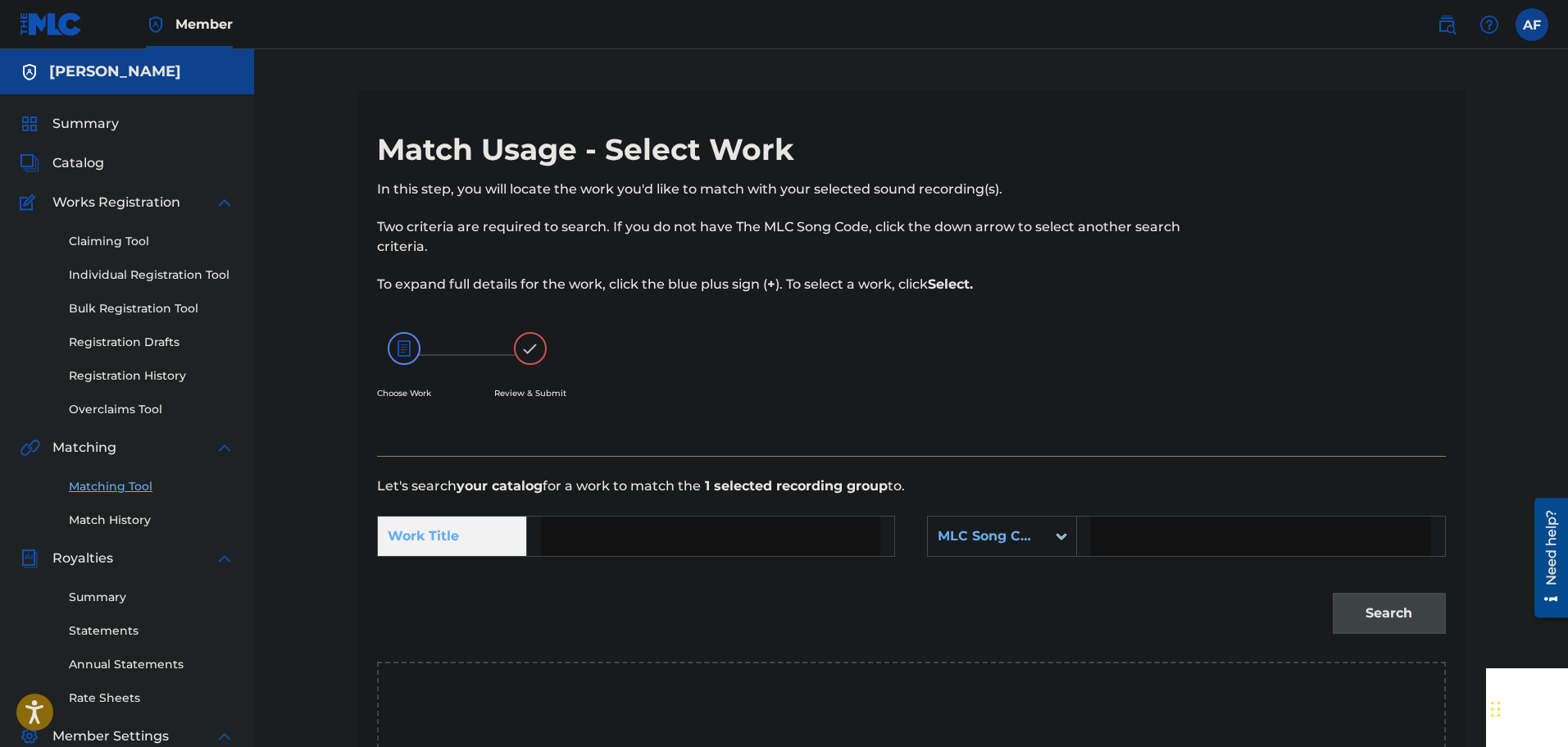
click at [660, 519] on input "Search Form" at bounding box center [710, 536] width 339 height 39
type input "BDO NO SOBRENOME"
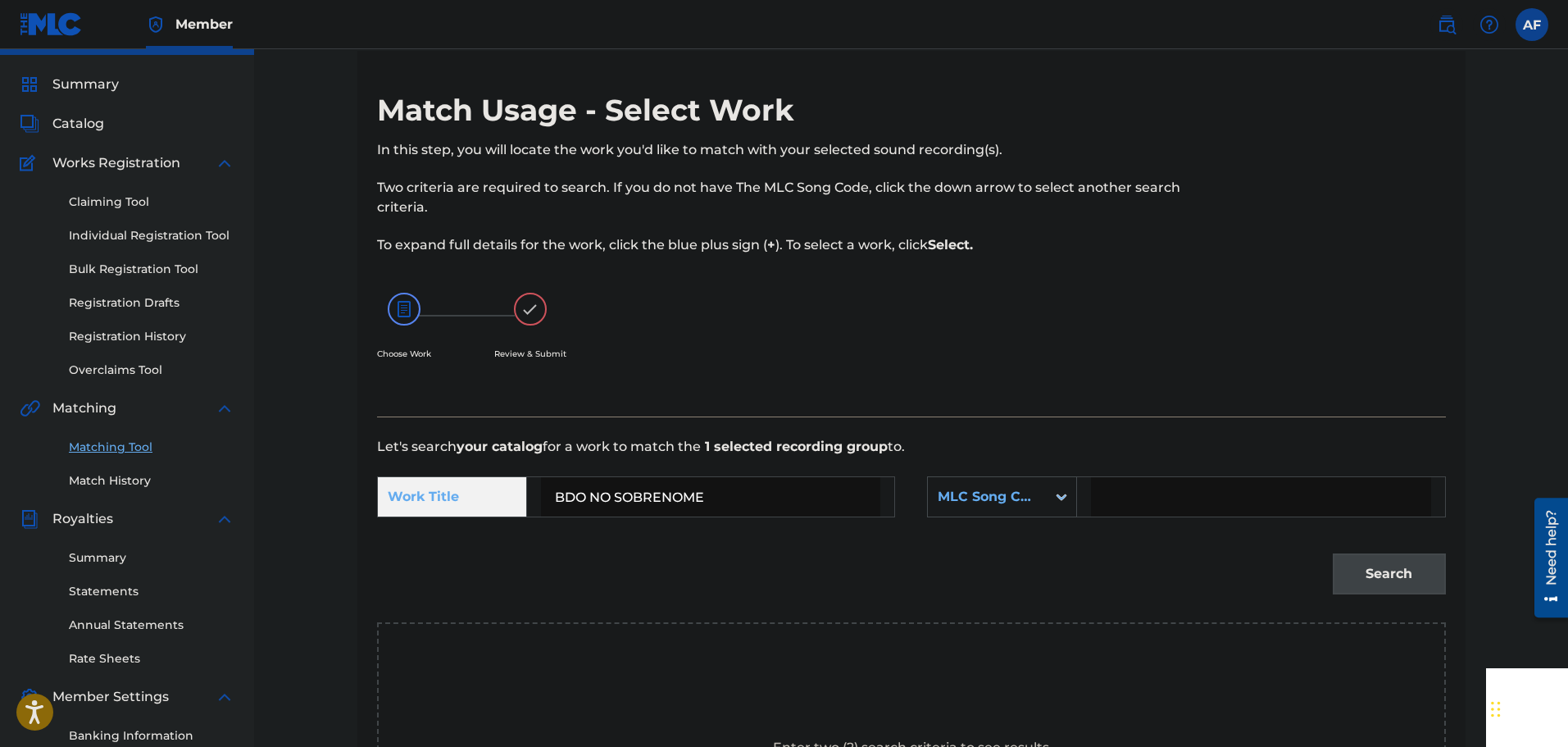
click at [1015, 517] on div "MLC Song Code" at bounding box center [1002, 496] width 150 height 41
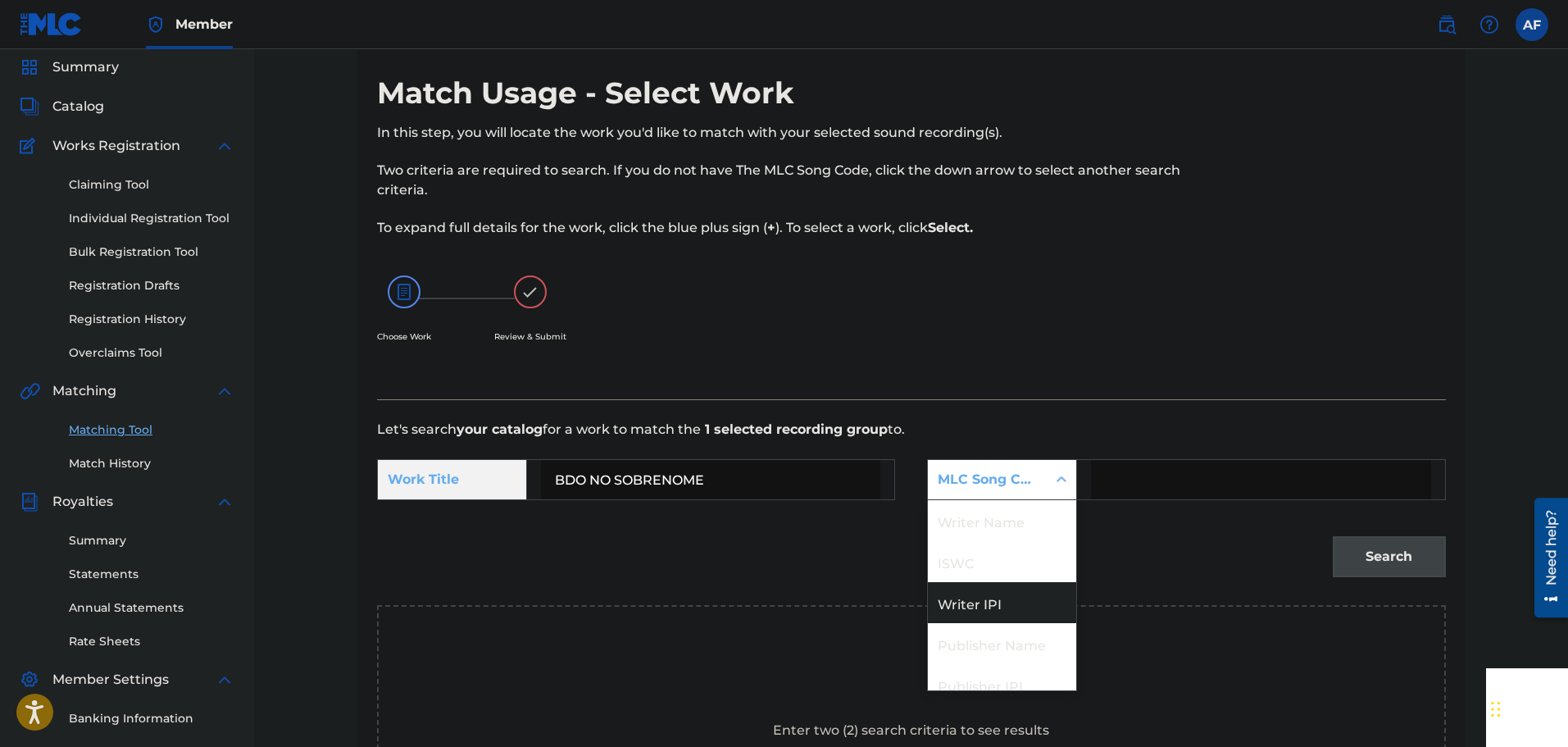
scroll to position [61, 0]
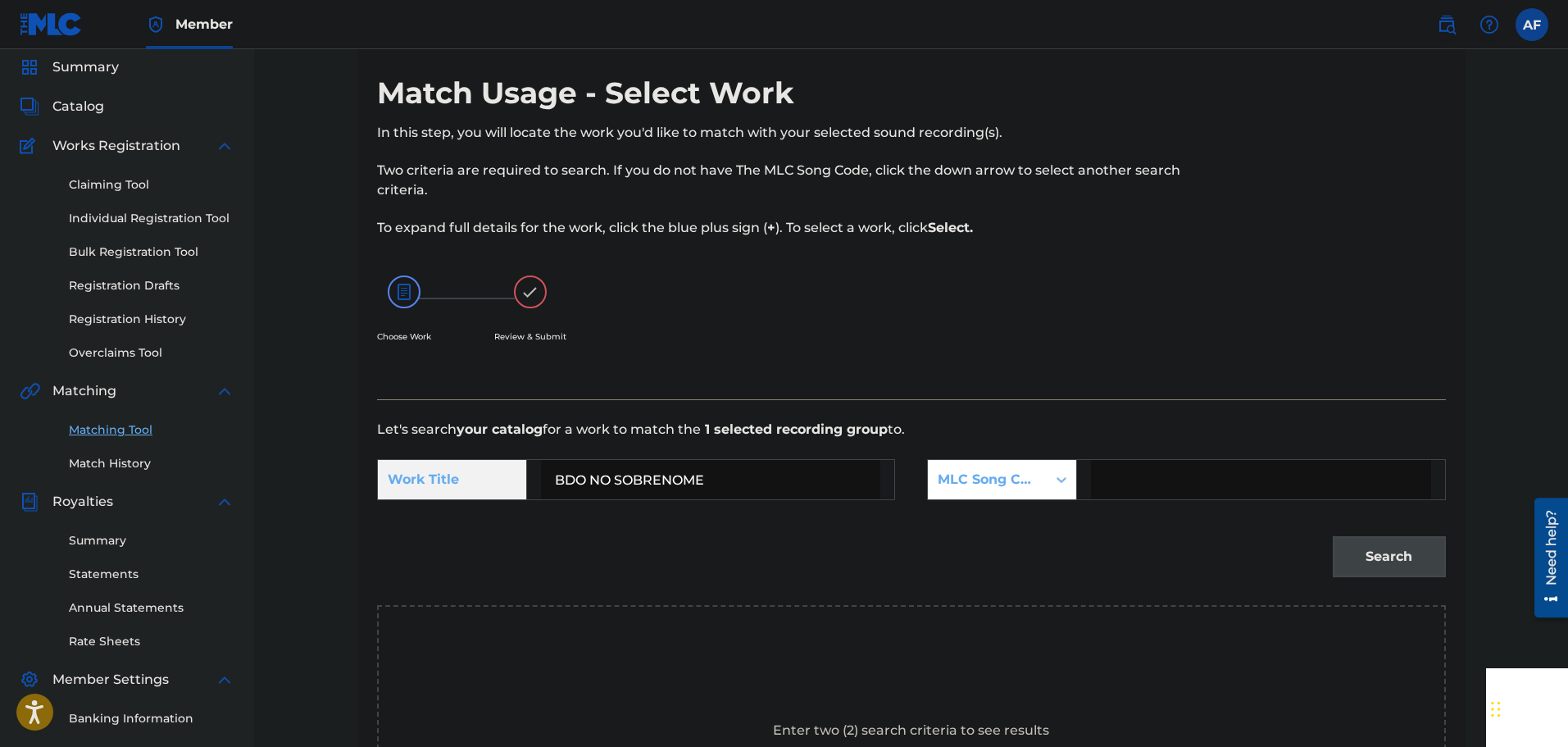
click at [1019, 486] on div "MLC Song Code" at bounding box center [987, 479] width 99 height 20
click at [100, 80] on div "Summary Catalog Works Registration Claiming Tool Individual Registration Tool B…" at bounding box center [127, 459] width 254 height 843
click at [98, 72] on span "Summary" at bounding box center [85, 67] width 67 height 20
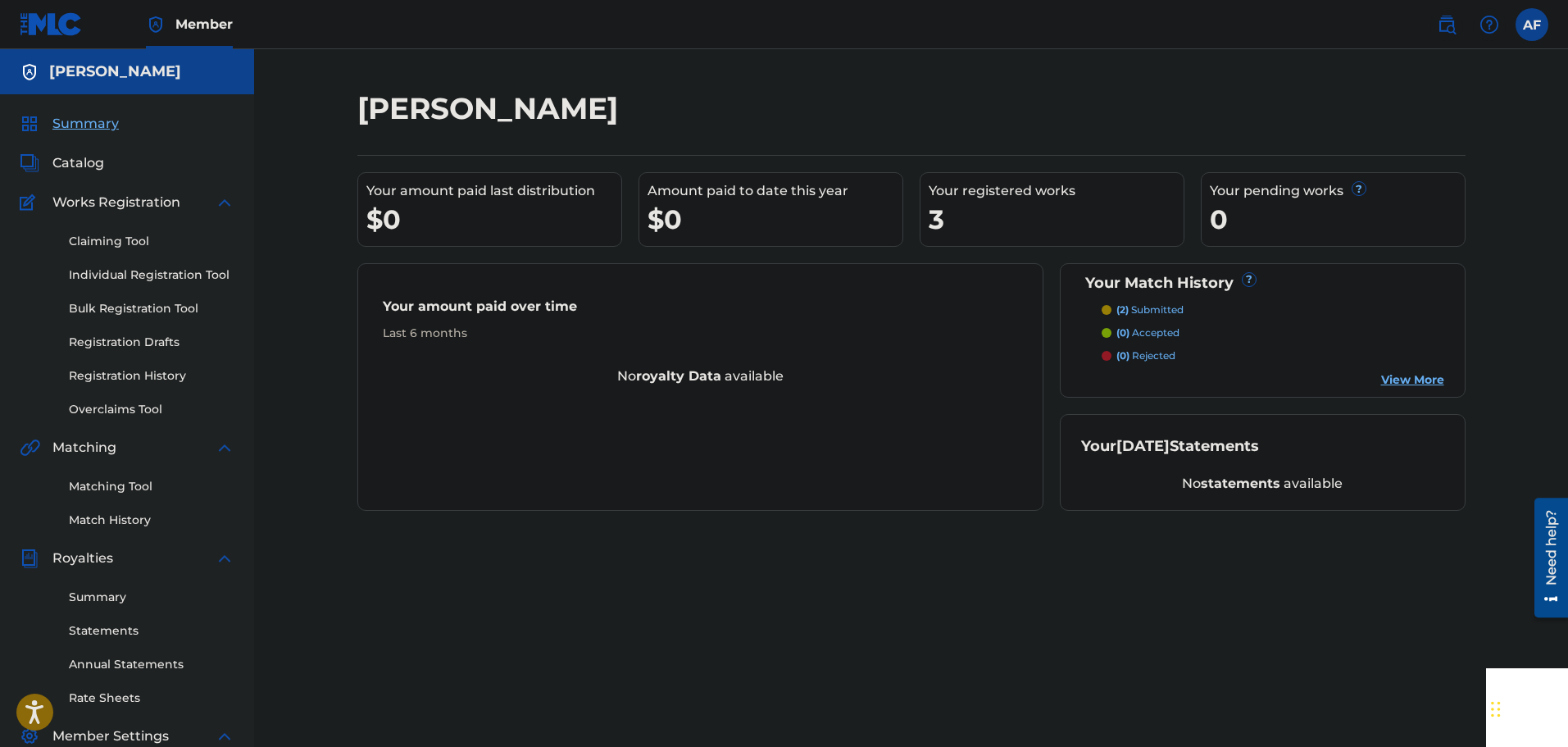
click at [1006, 194] on div "Your registered works" at bounding box center [1056, 191] width 255 height 20
click at [938, 217] on div "3" at bounding box center [1056, 219] width 255 height 37
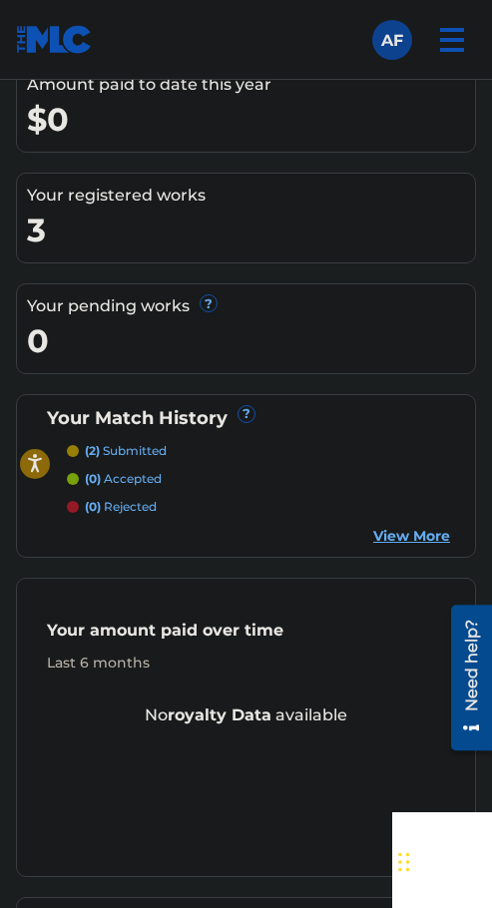
scroll to position [655, 0]
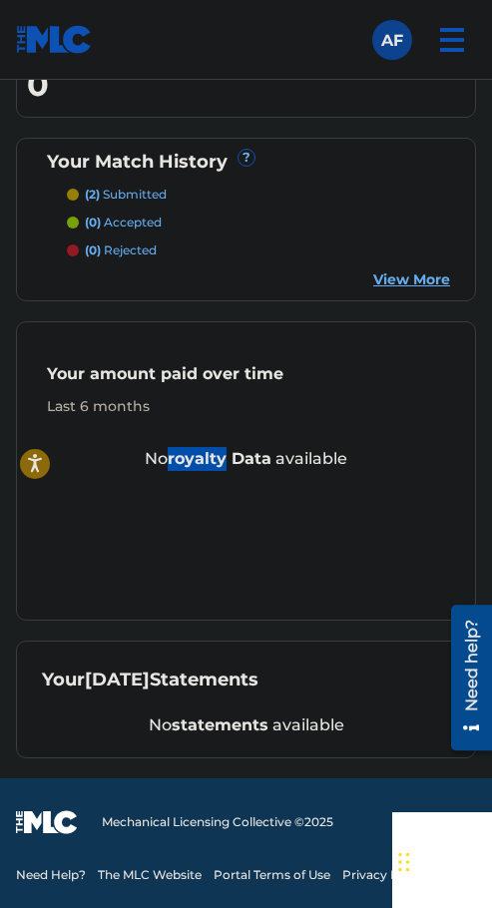
drag, startPoint x: 172, startPoint y: 459, endPoint x: 227, endPoint y: 467, distance: 56.4
click at [227, 467] on strong "royalty data" at bounding box center [220, 458] width 104 height 19
click at [239, 166] on span "?" at bounding box center [246, 158] width 18 height 18
